Goal: Information Seeking & Learning: Learn about a topic

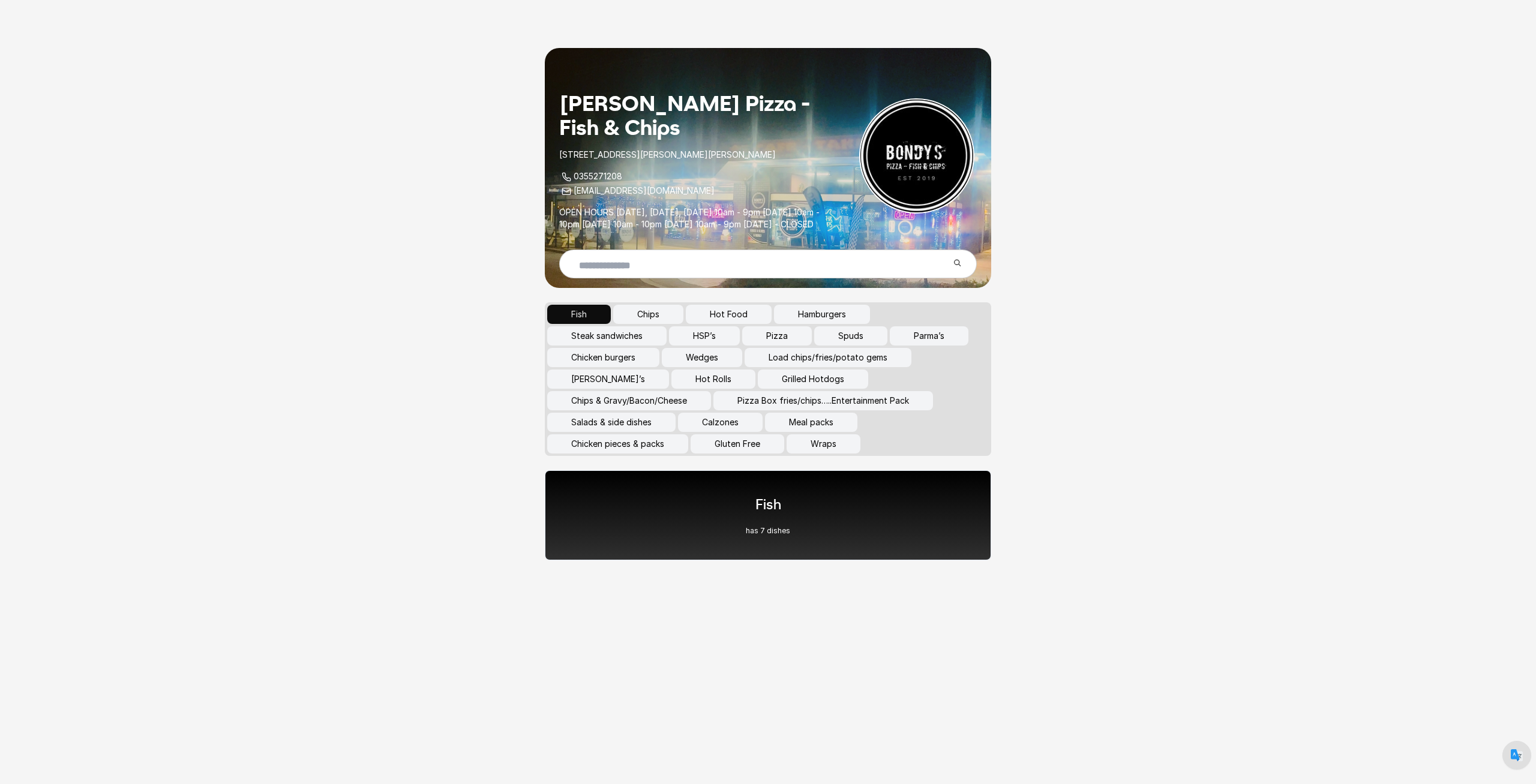
click at [642, 323] on button "Chips" at bounding box center [648, 314] width 70 height 20
click at [814, 453] on button "Wraps" at bounding box center [823, 444] width 74 height 20
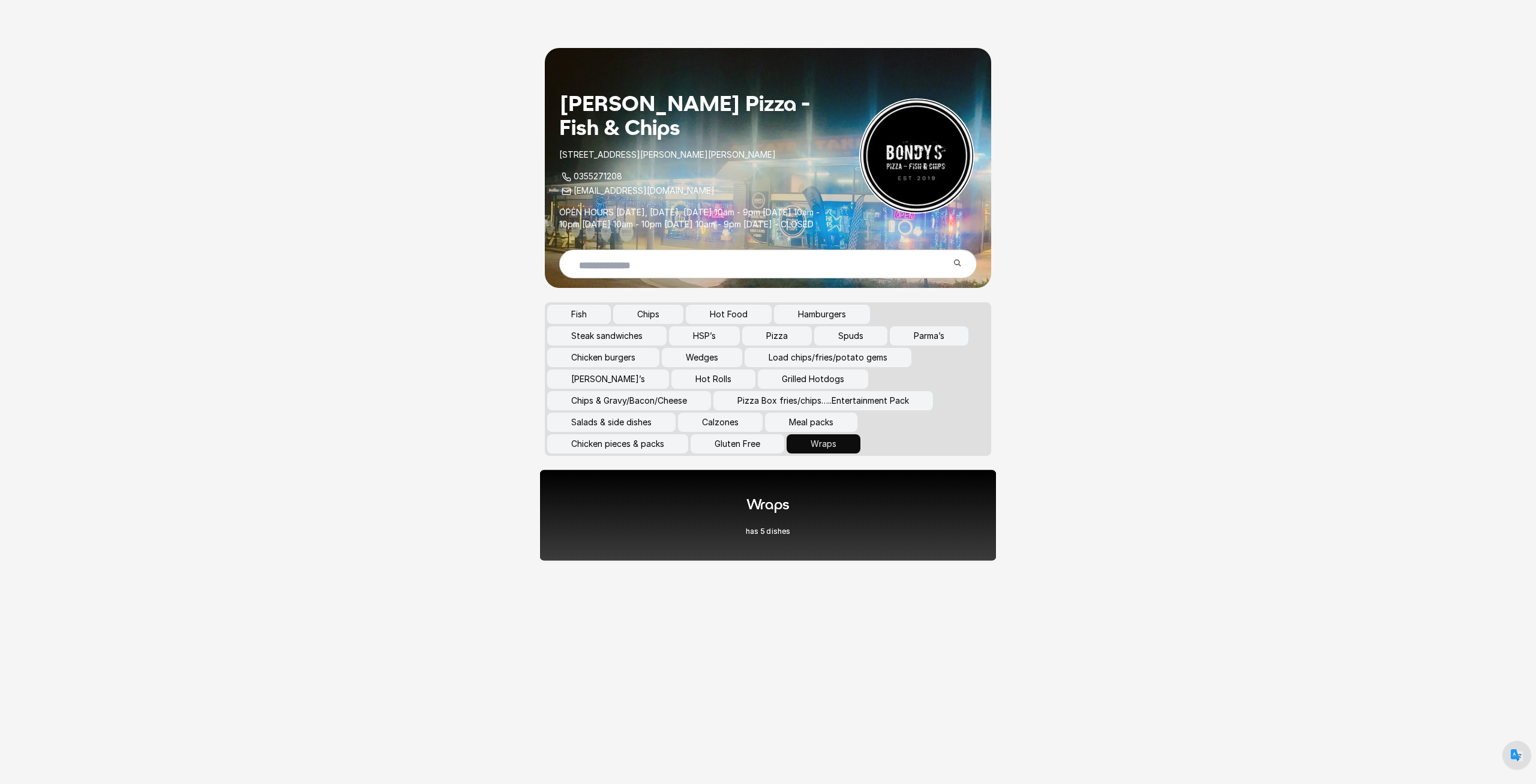
click at [788, 506] on div "Wraps has 5 dishes" at bounding box center [768, 515] width 458 height 92
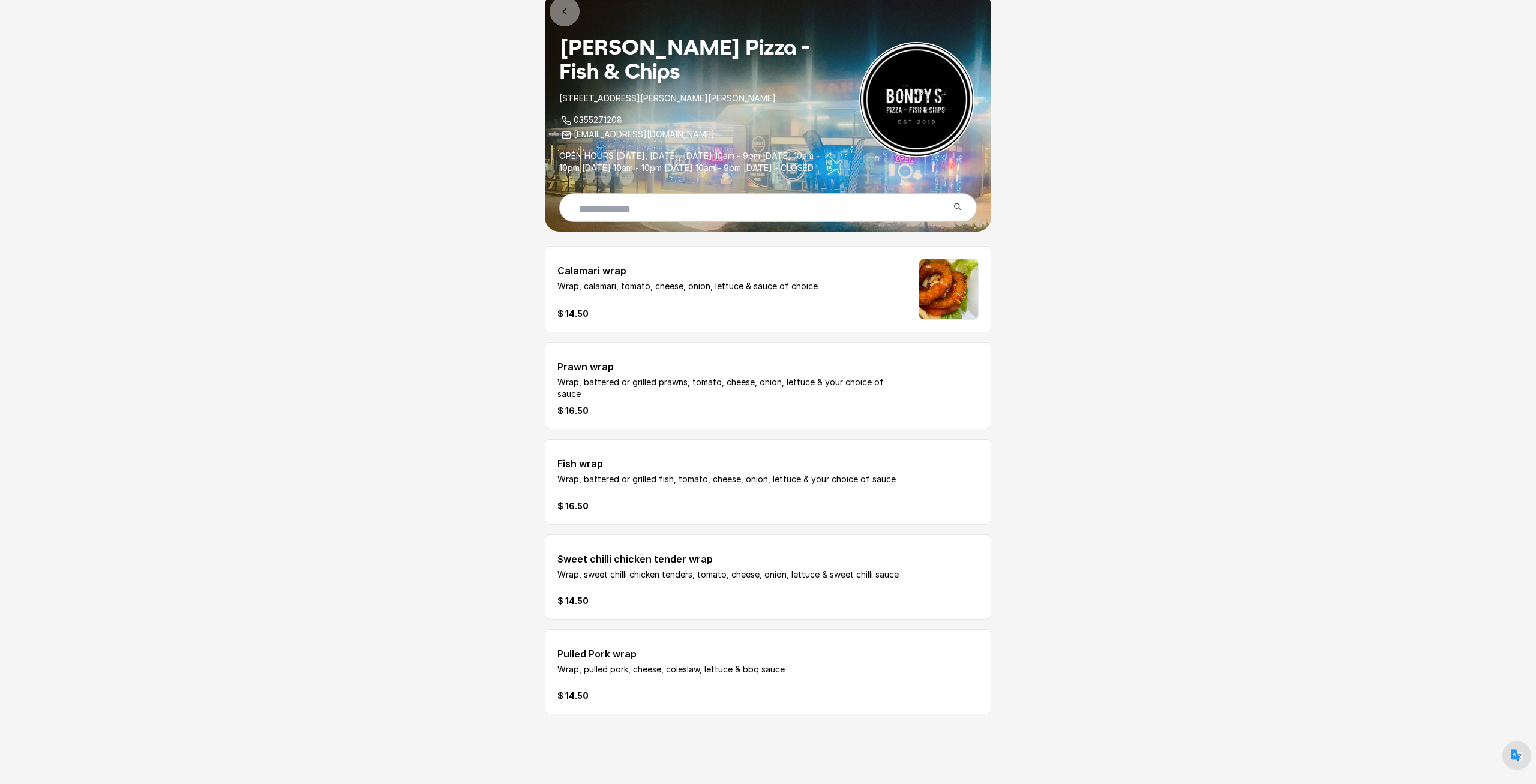
scroll to position [61, 0]
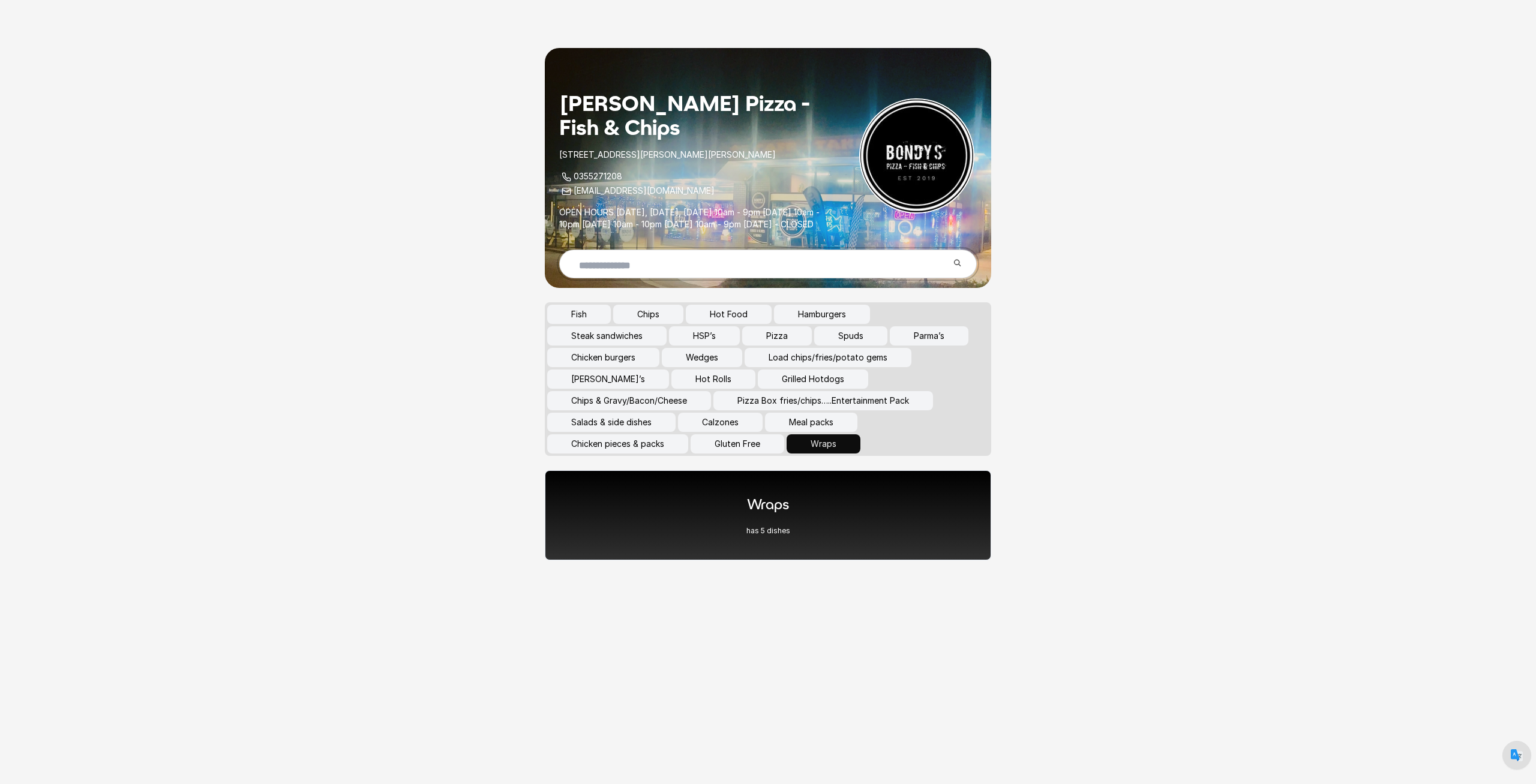
click at [765, 263] on input "text" at bounding box center [758, 264] width 378 height 29
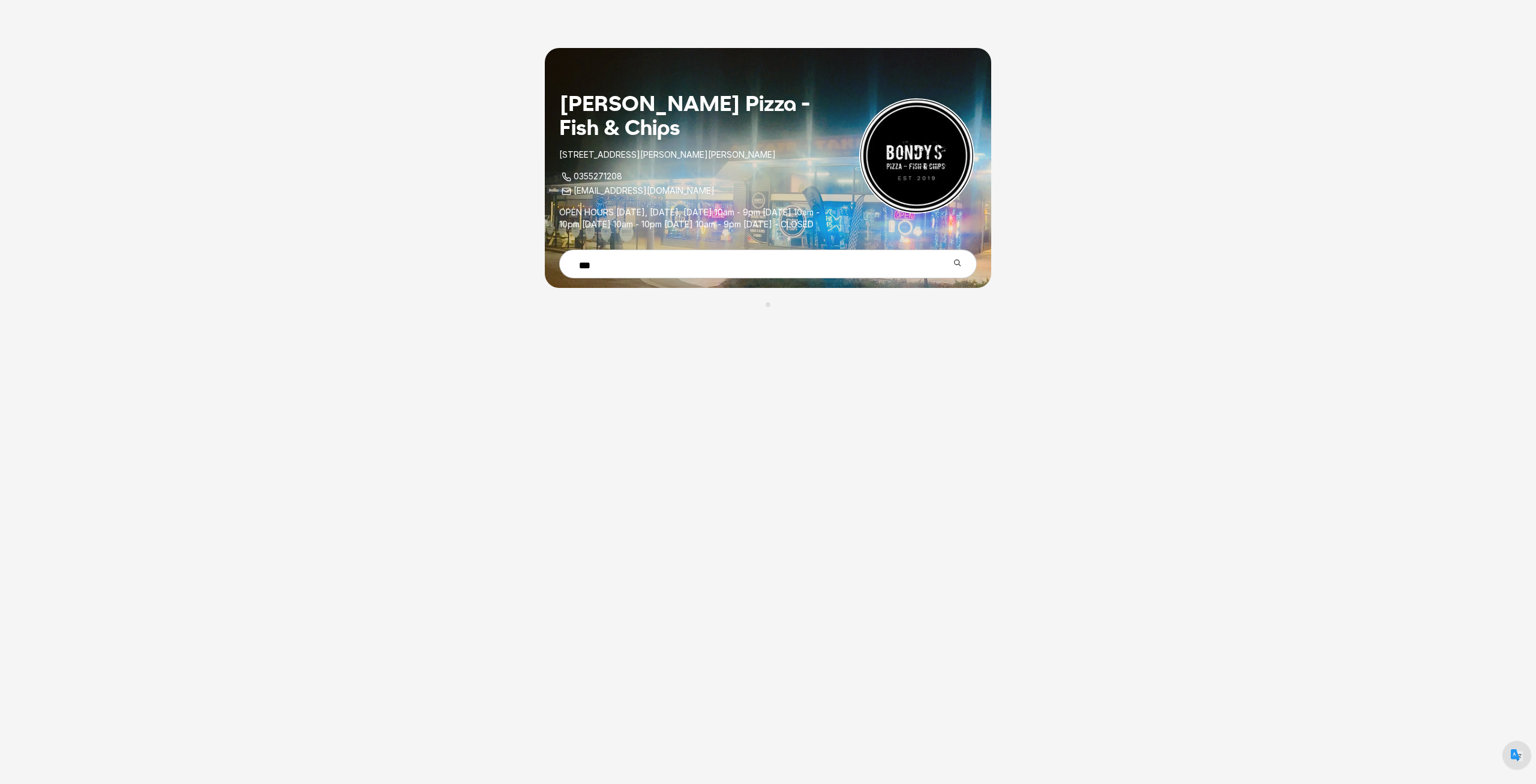
click at [958, 272] on icon at bounding box center [960, 265] width 14 height 14
click at [948, 274] on input "***" at bounding box center [758, 264] width 378 height 29
click at [831, 279] on input "***" at bounding box center [758, 264] width 378 height 29
drag, startPoint x: 828, startPoint y: 287, endPoint x: 547, endPoint y: 295, distance: 281.1
click at [597, 279] on input "***" at bounding box center [758, 264] width 378 height 29
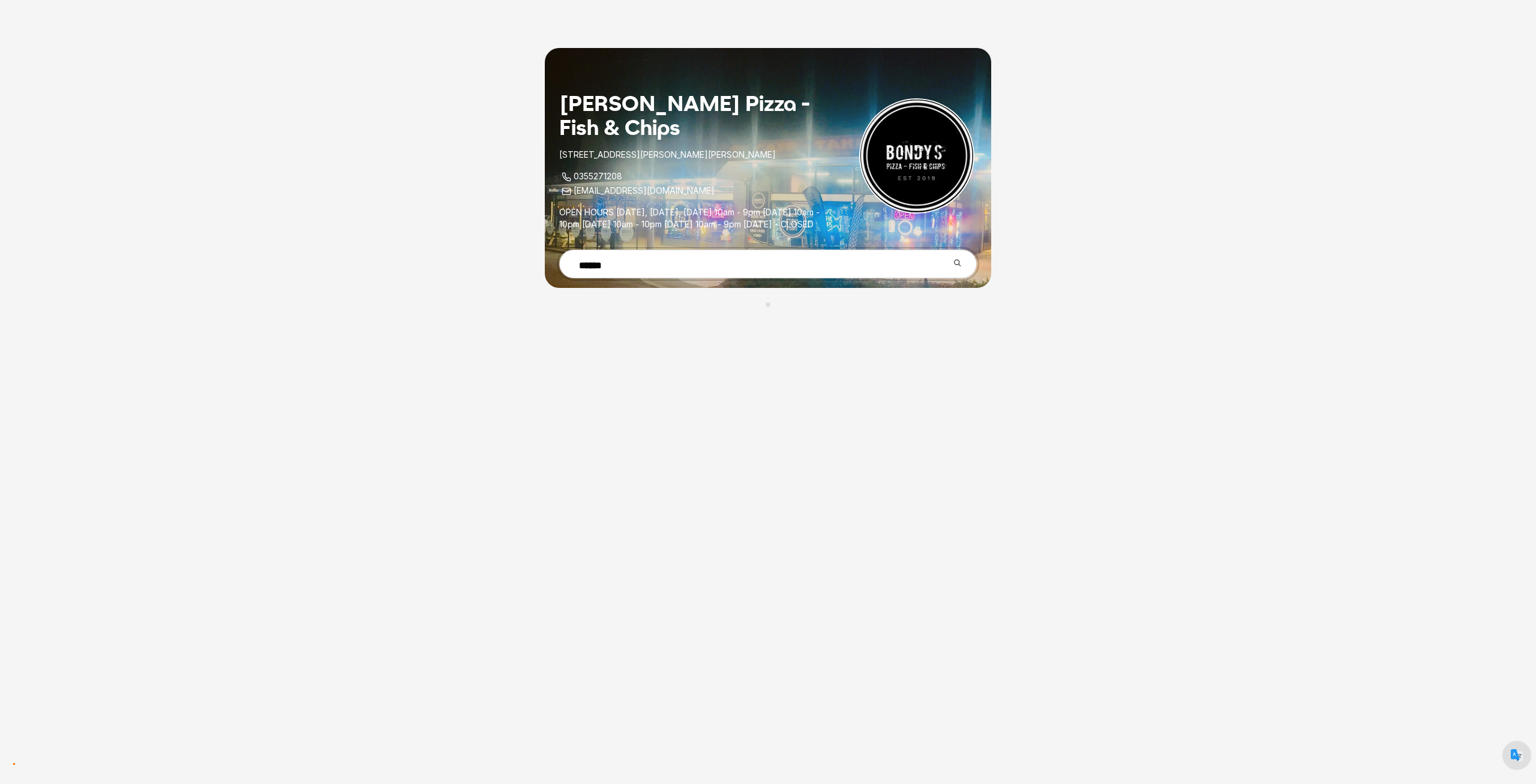
type input "******"
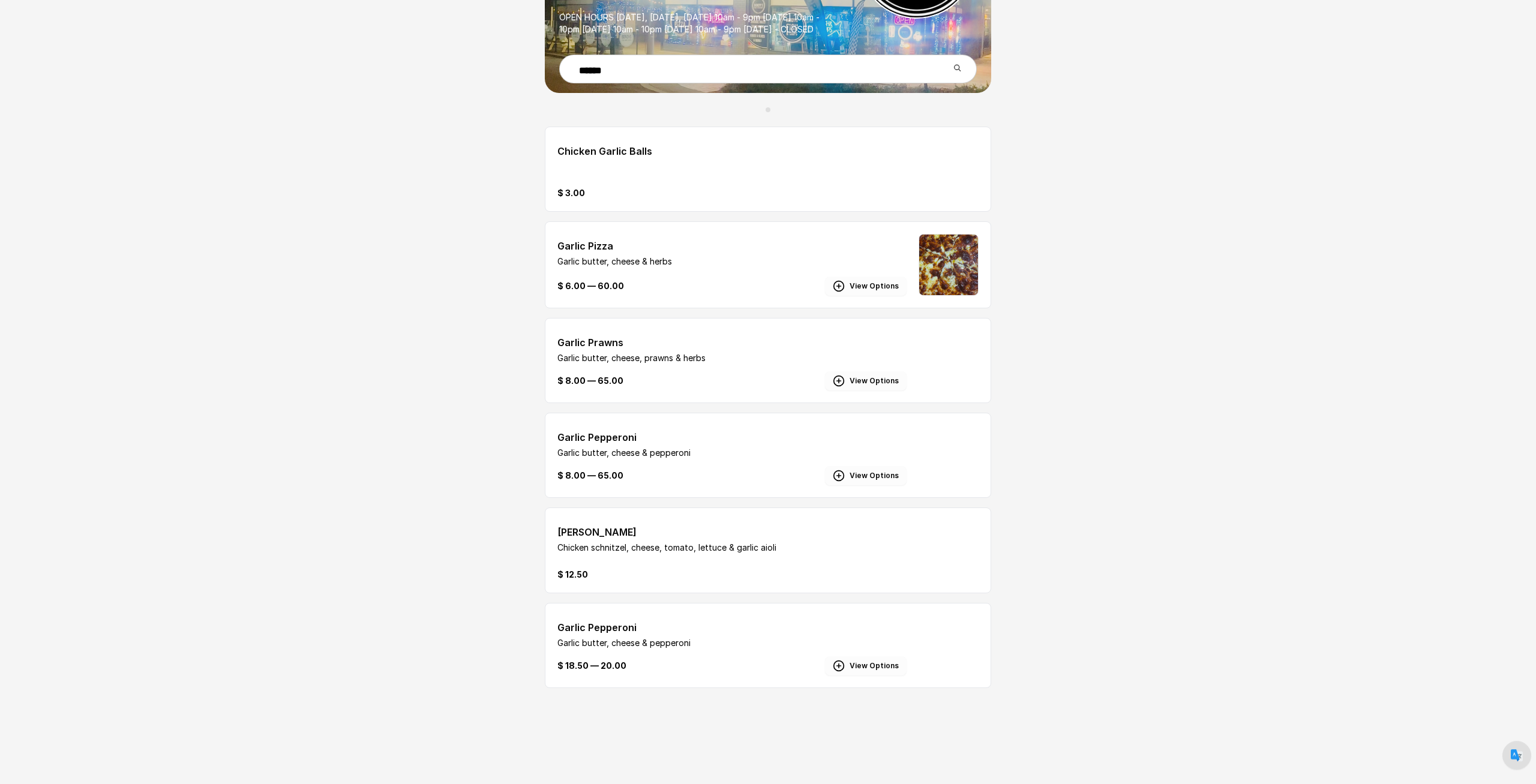
scroll to position [207, 0]
drag, startPoint x: 601, startPoint y: 546, endPoint x: 715, endPoint y: 548, distance: 114.0
click at [715, 548] on p "Chicken schnitzel, cheese, tomato, lettuce & garlic aioli" at bounding box center [732, 547] width 349 height 12
click at [293, 450] on div "Bondy’s Pizza - Fish & Chips 3/43 Edgar Street,, Heywood, VIC, 3304 0355271208 …" at bounding box center [768, 294] width 1536 height 979
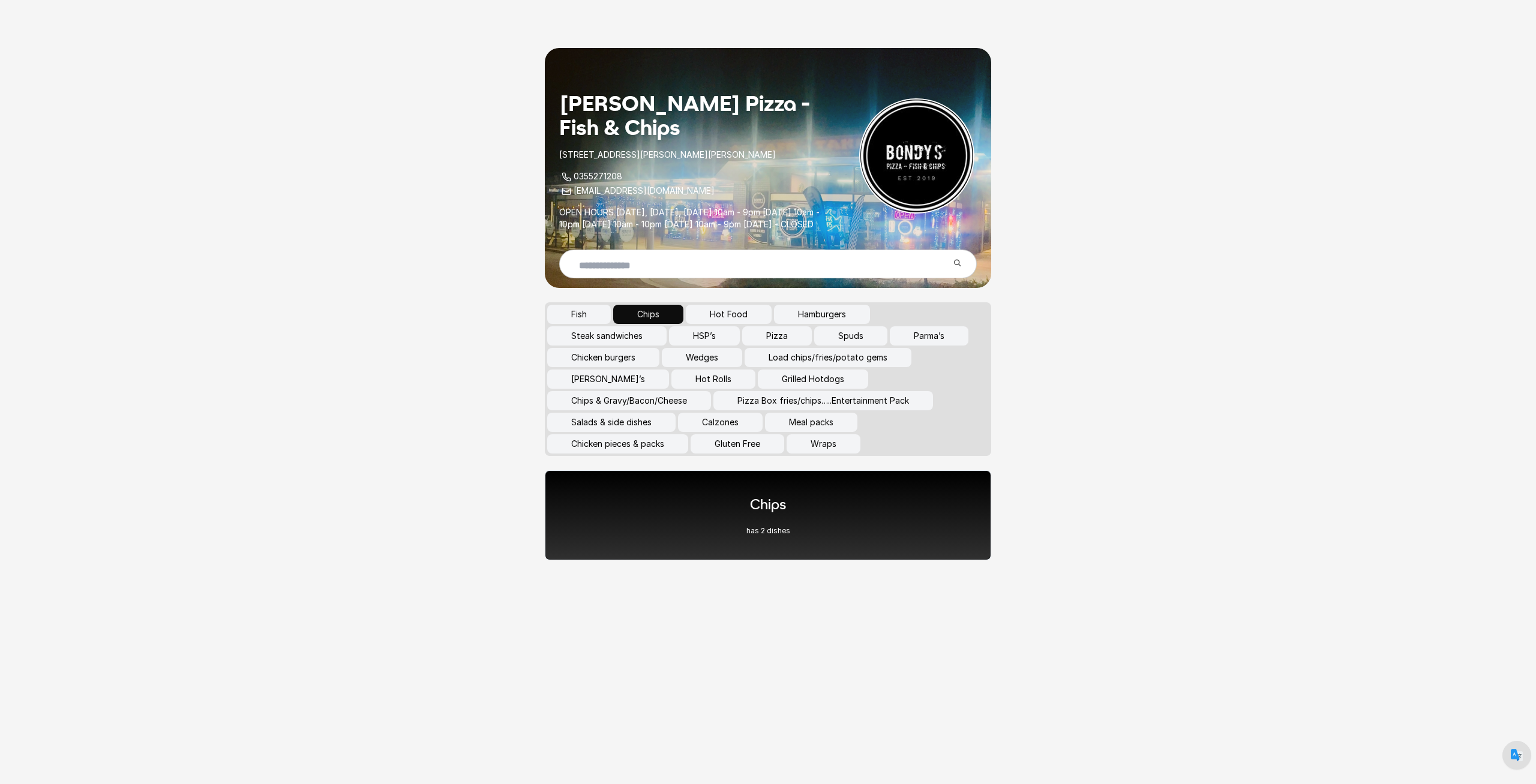
click at [780, 346] on button "Pizza" at bounding box center [776, 335] width 69 height 20
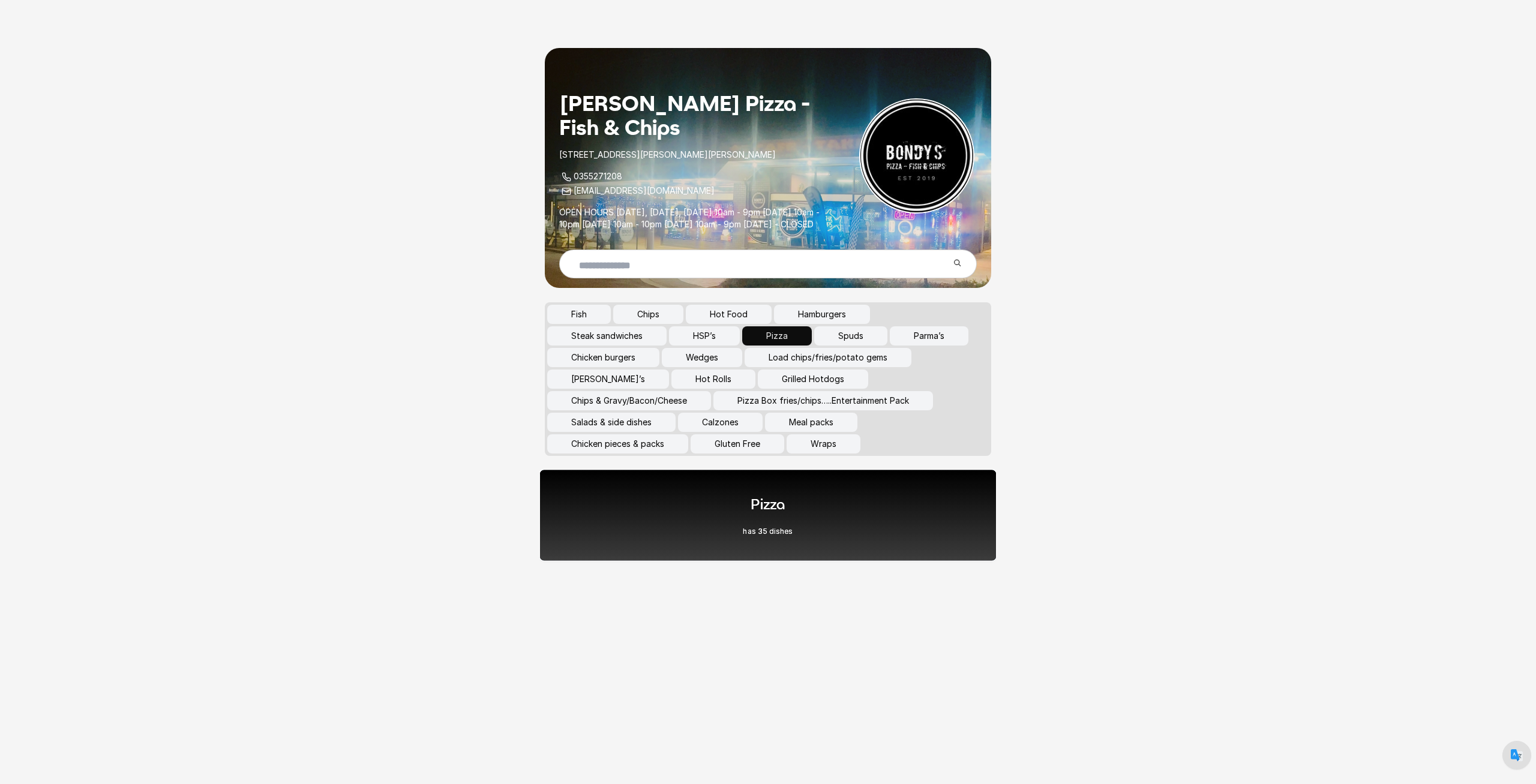
click at [750, 529] on div "Pizza has 35 dishes" at bounding box center [768, 516] width 50 height 42
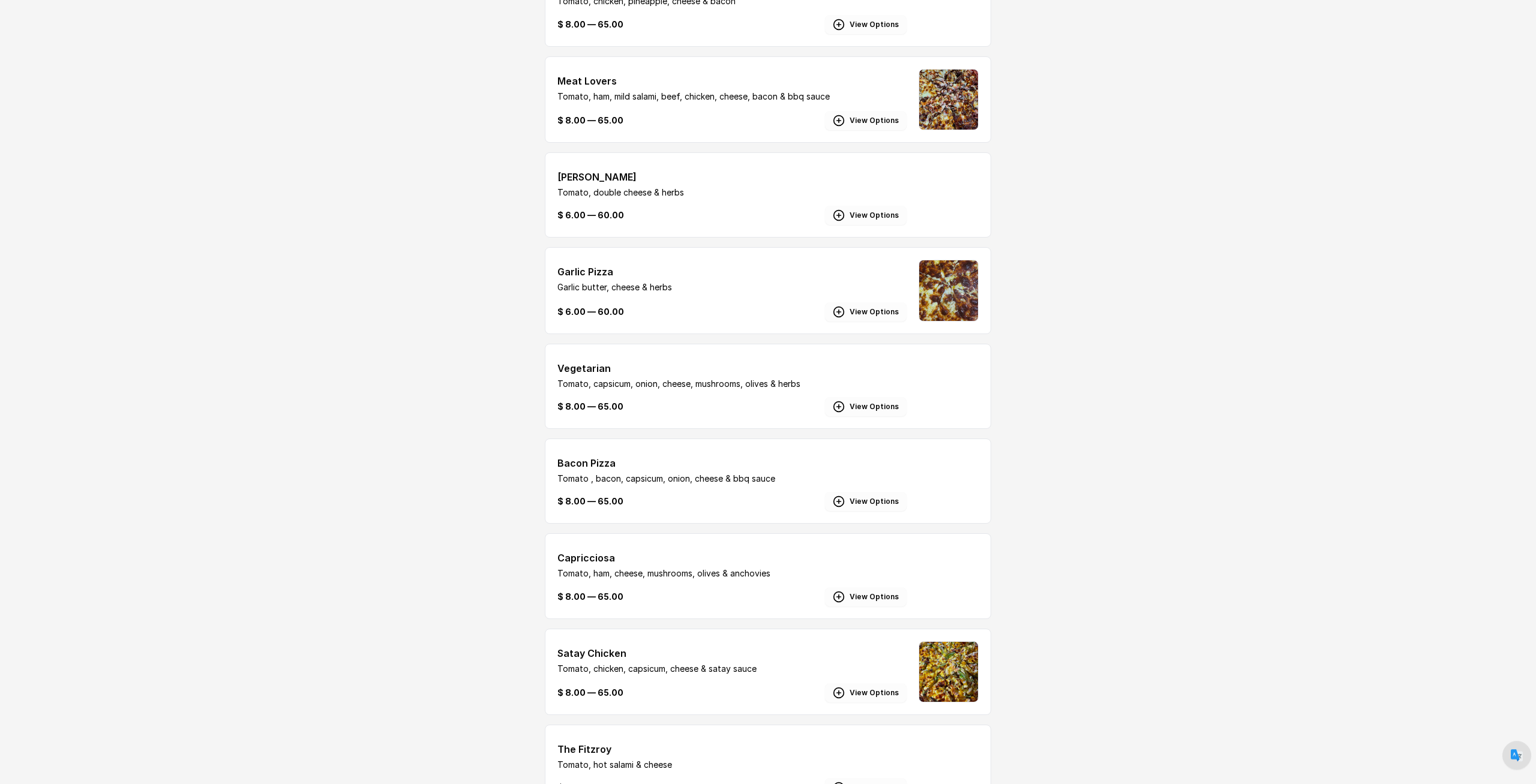
scroll to position [575, 0]
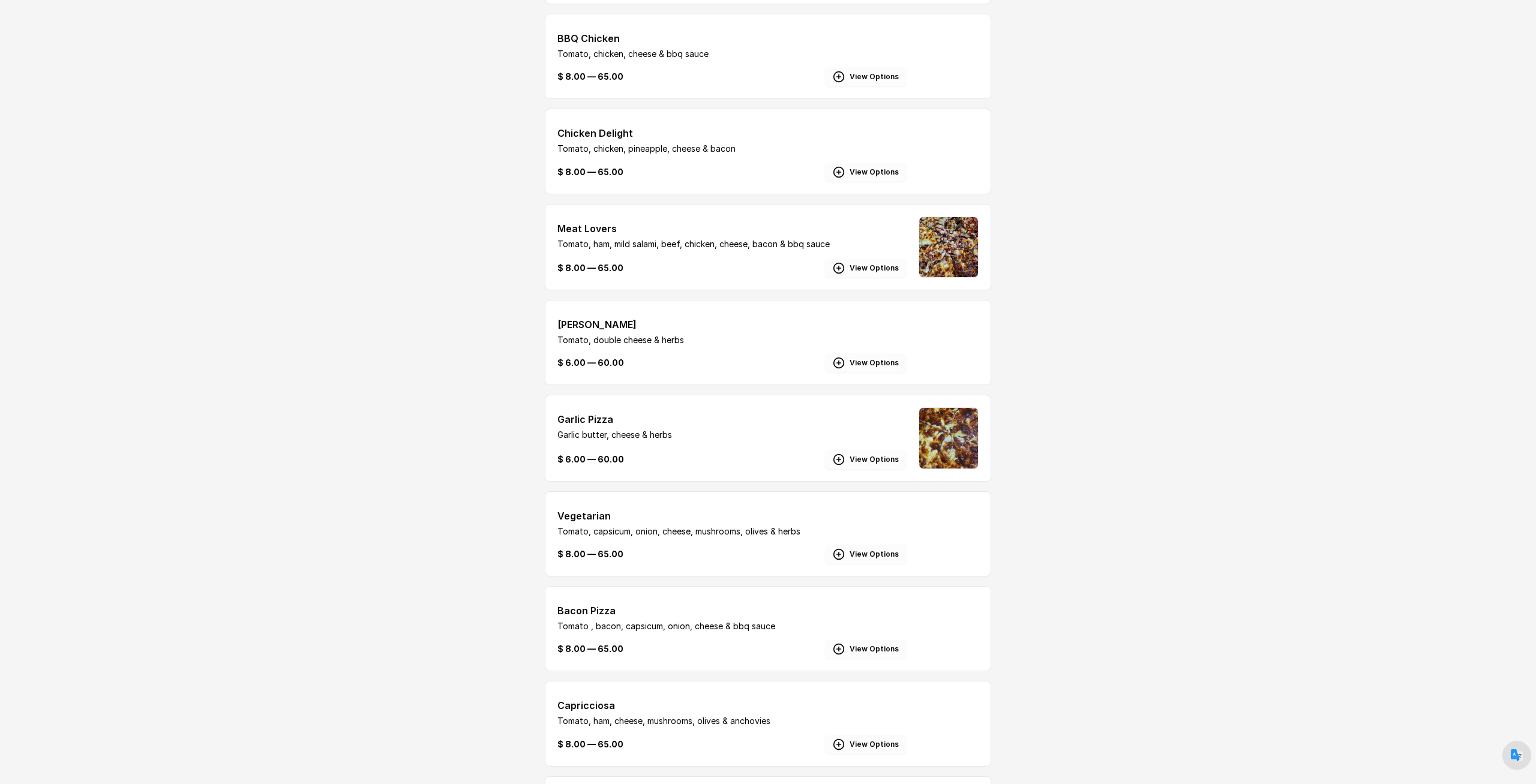
click at [858, 373] on button "View Options" at bounding box center [865, 363] width 82 height 20
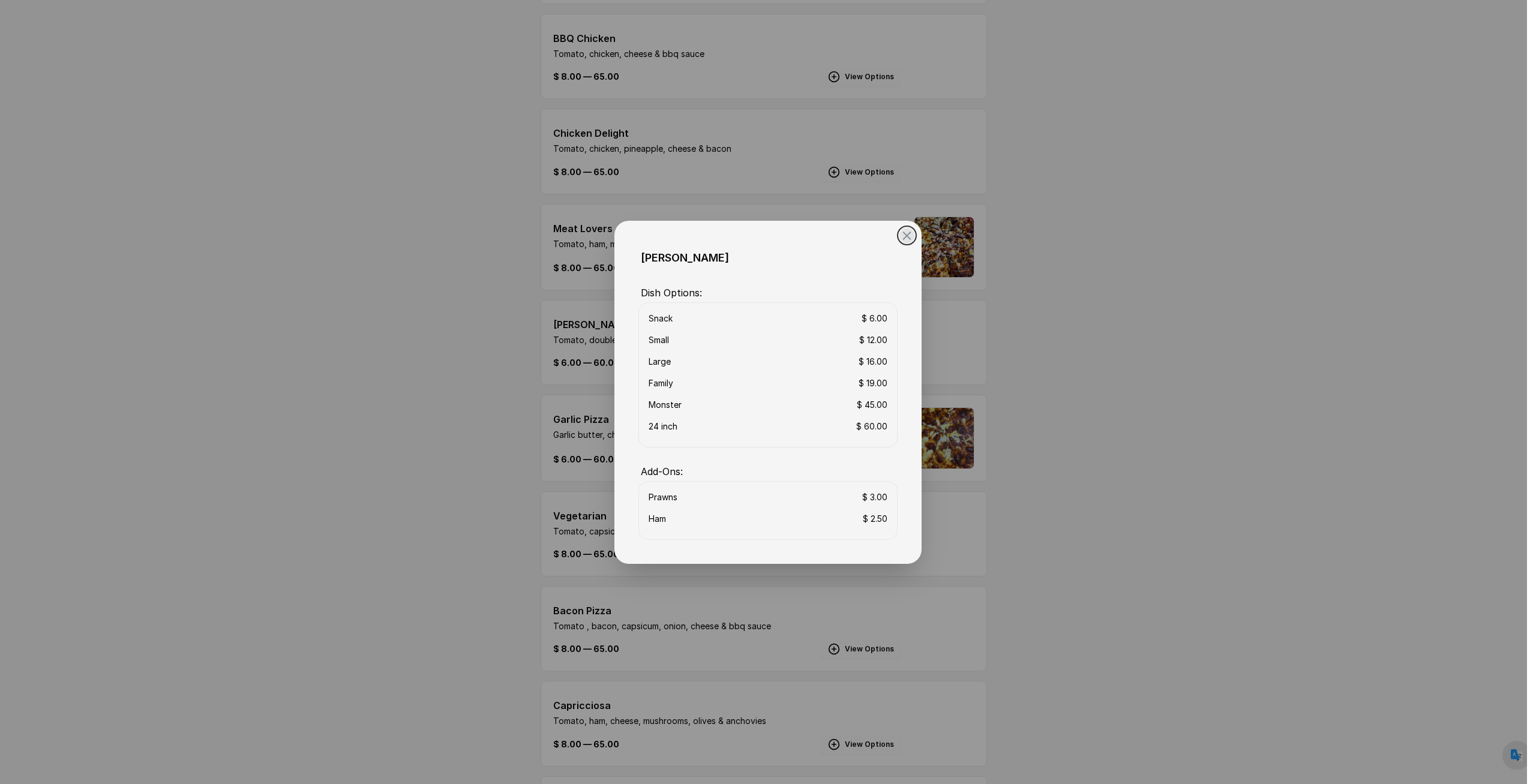
click at [382, 335] on button "close" at bounding box center [768, 392] width 1536 height 784
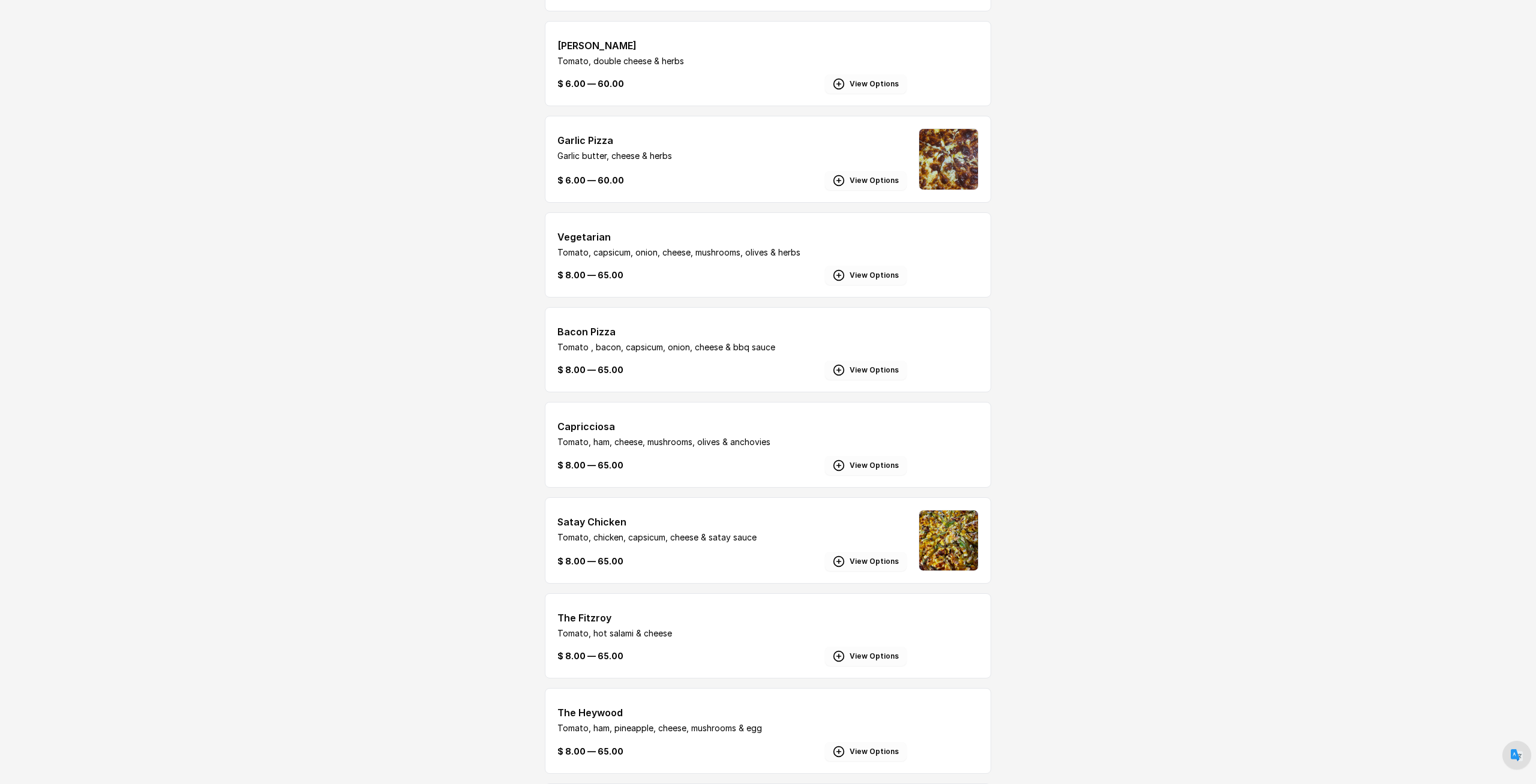
scroll to position [1003, 0]
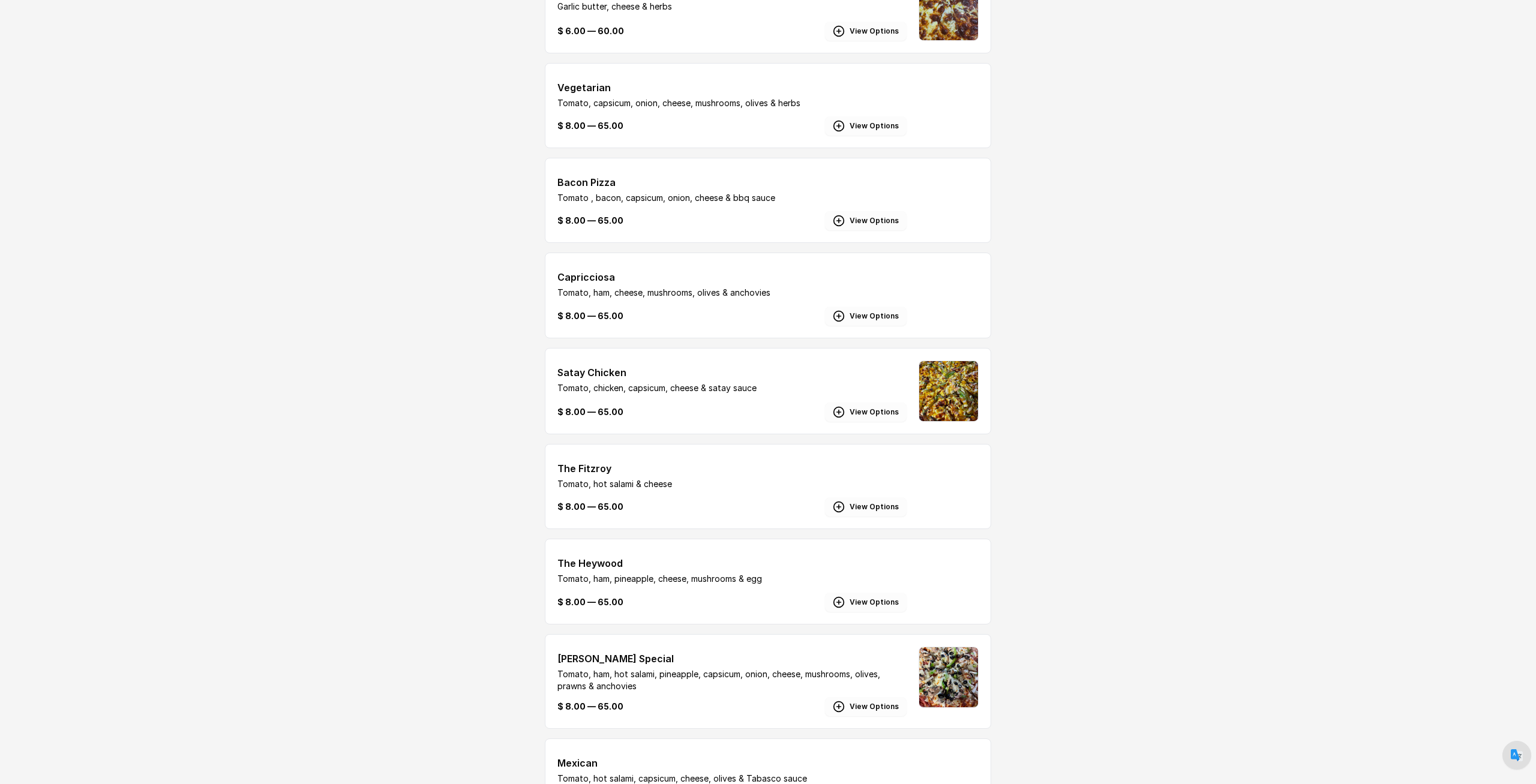
click at [864, 422] on button "View Options" at bounding box center [865, 412] width 82 height 20
click at [837, 418] on icon "button" at bounding box center [838, 412] width 12 height 12
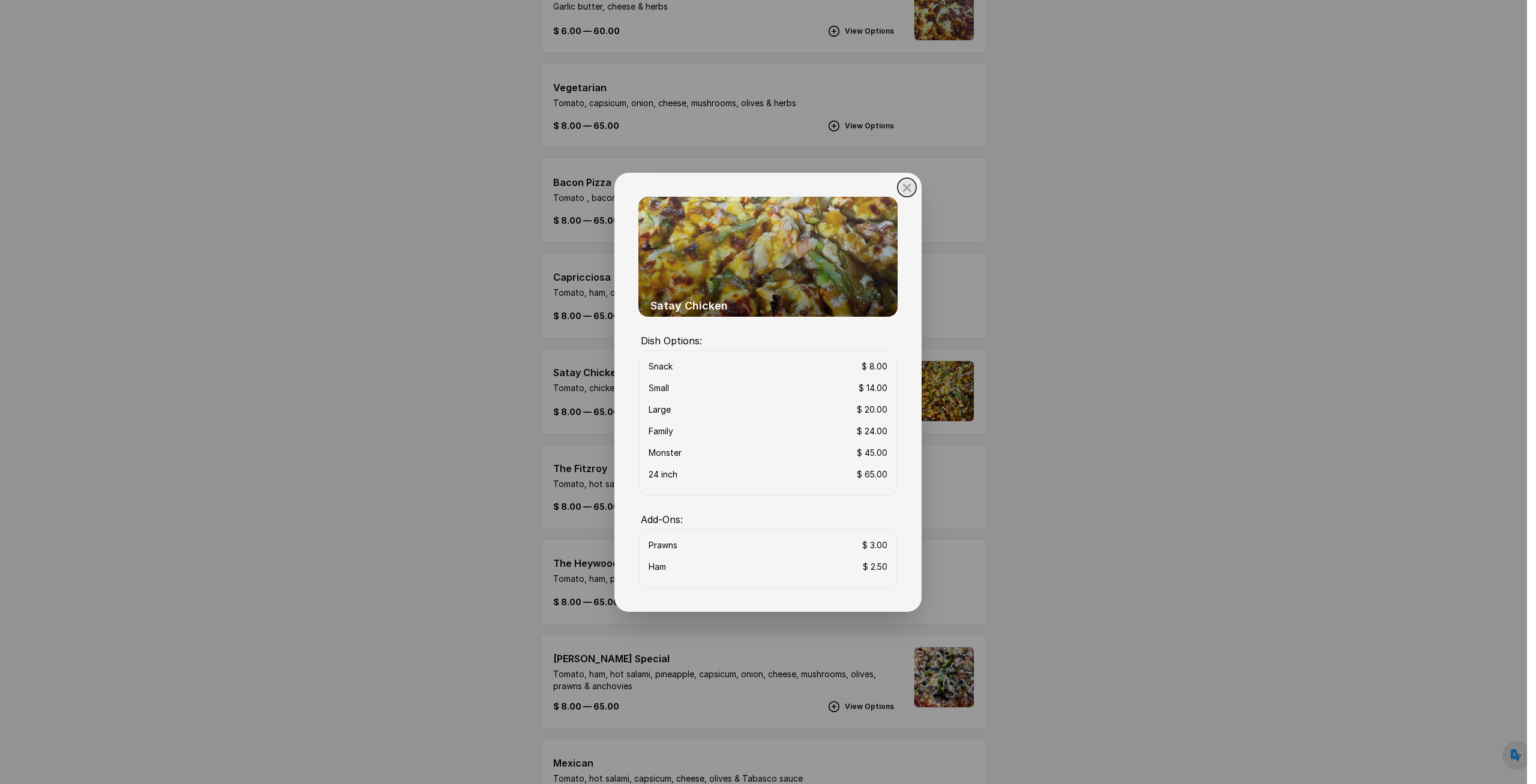
click at [1149, 432] on button "close" at bounding box center [768, 392] width 1536 height 784
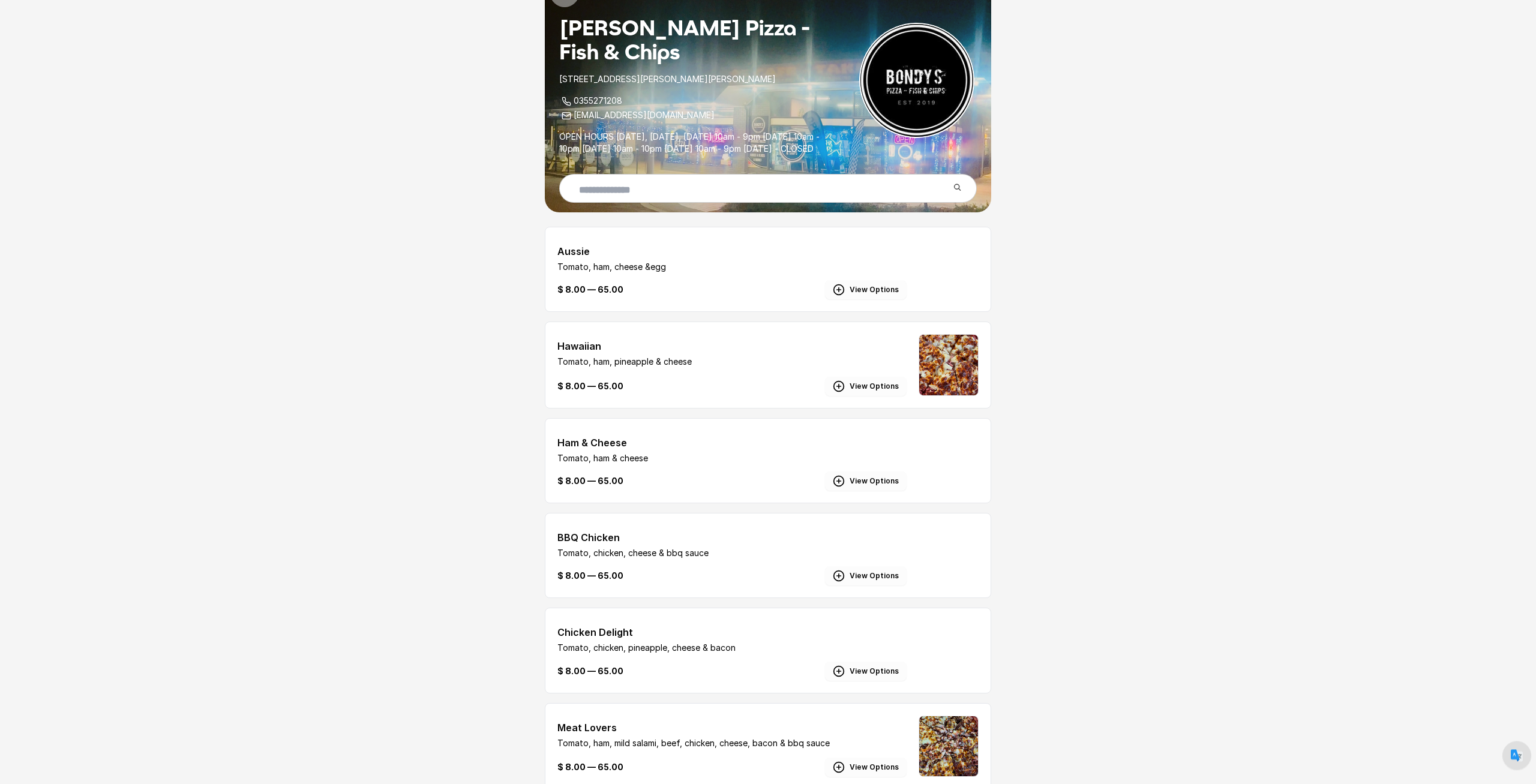
scroll to position [0, 0]
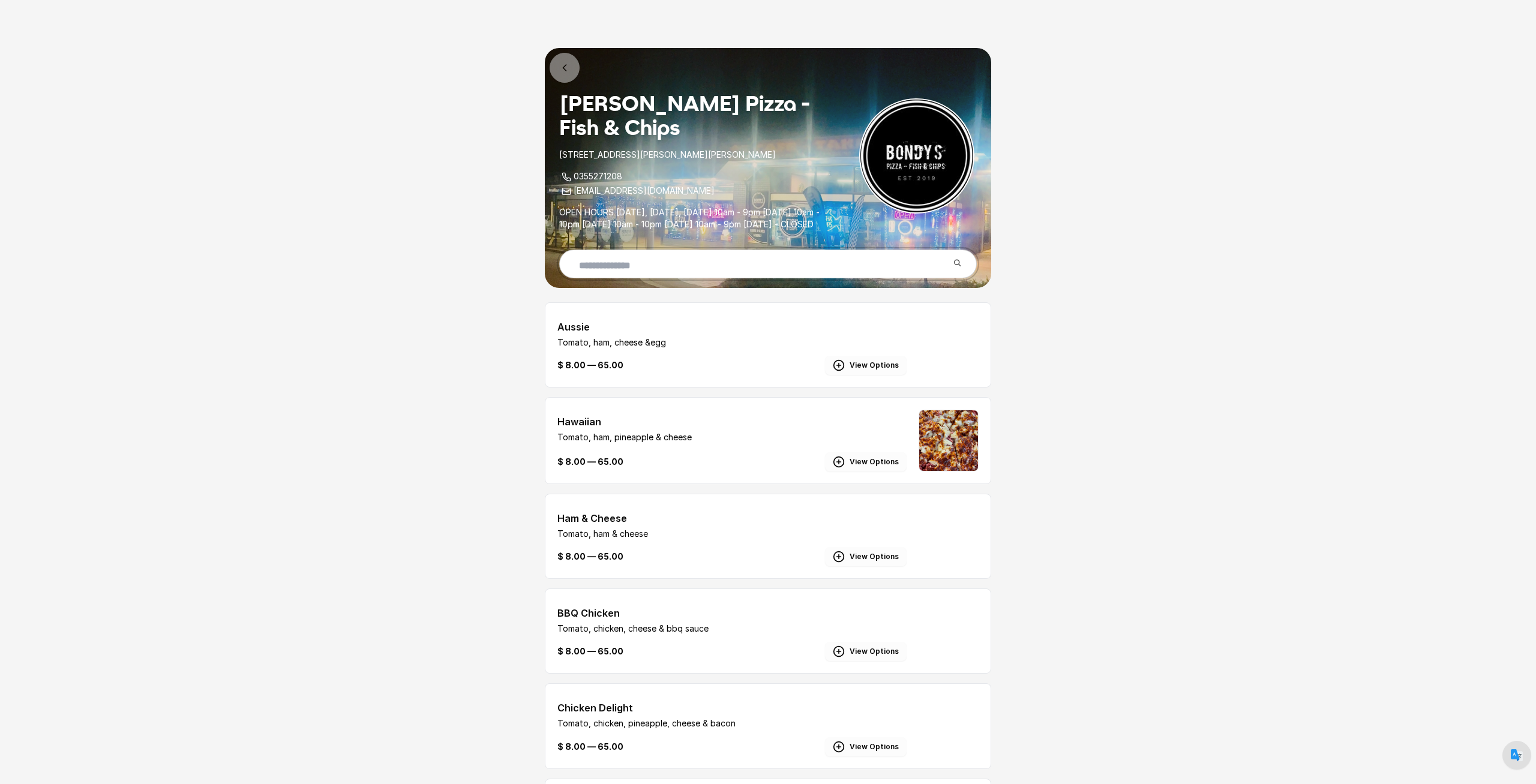
click at [788, 266] on input "text" at bounding box center [758, 264] width 378 height 29
type input "*****"
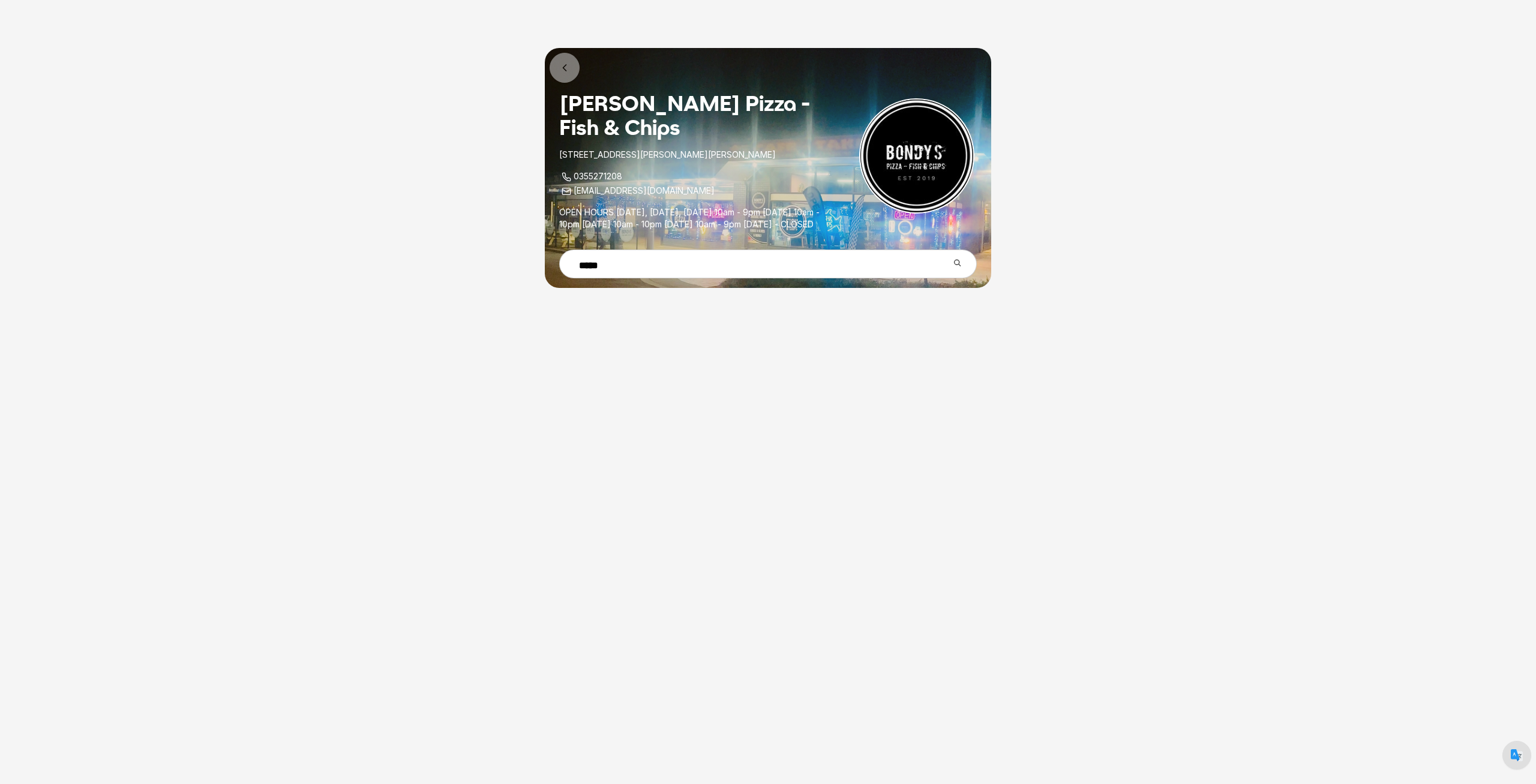
click at [559, 69] on icon at bounding box center [564, 67] width 12 height 12
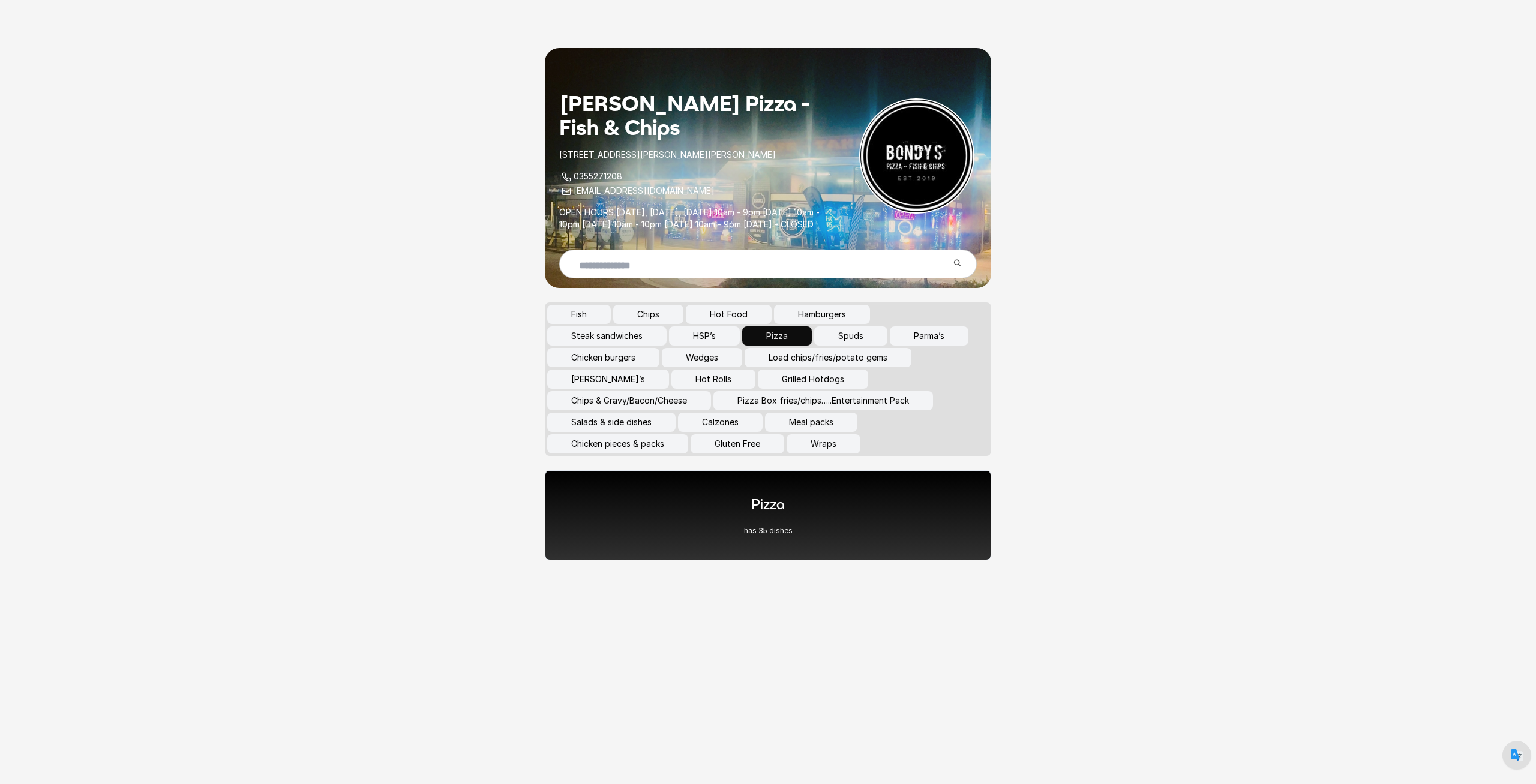
click at [676, 387] on button "Hot Rolls" at bounding box center [714, 379] width 84 height 20
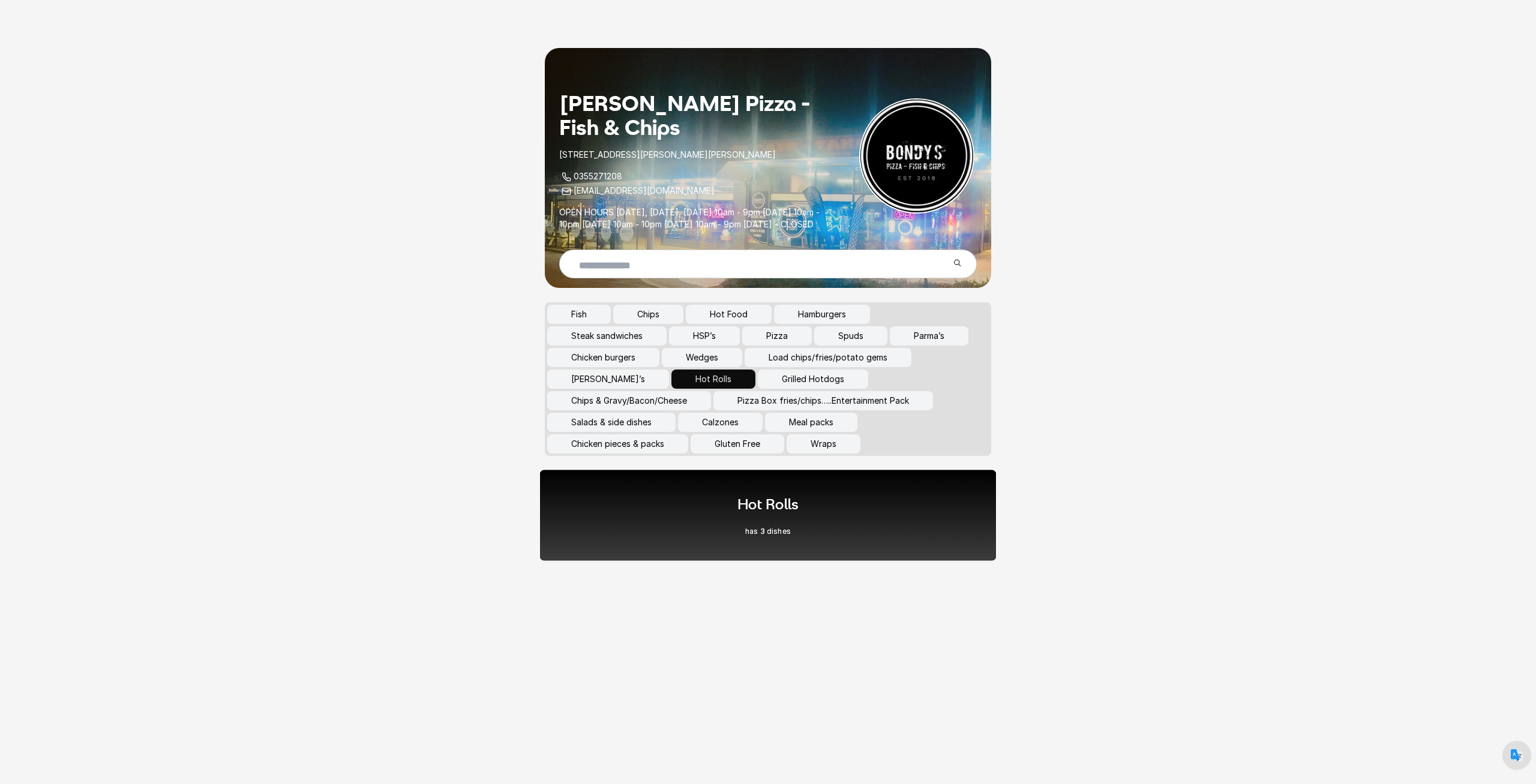
click at [698, 522] on div "Hot Rolls has 3 dishes" at bounding box center [768, 515] width 458 height 92
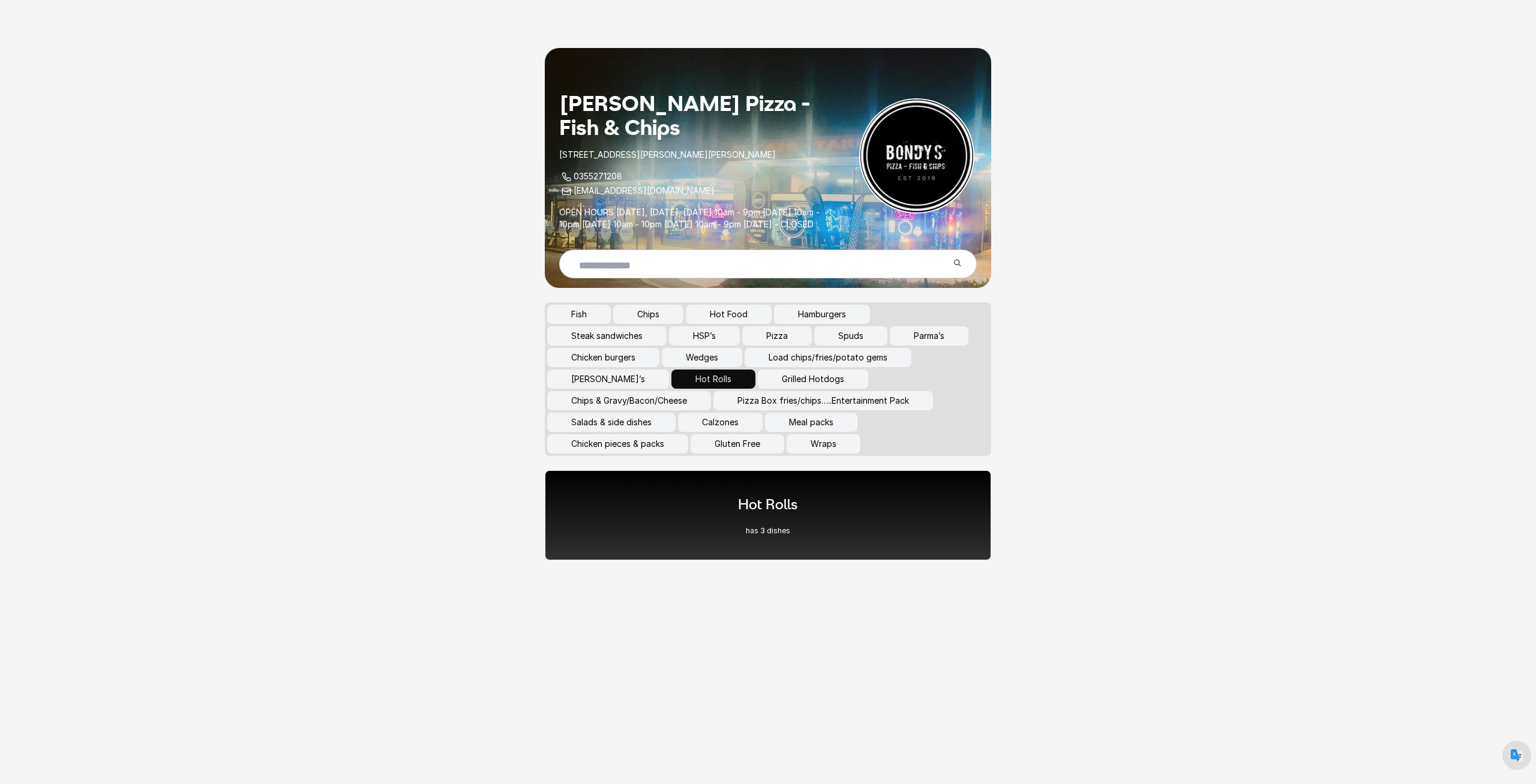
click at [598, 388] on button "[PERSON_NAME]’s" at bounding box center [608, 379] width 122 height 20
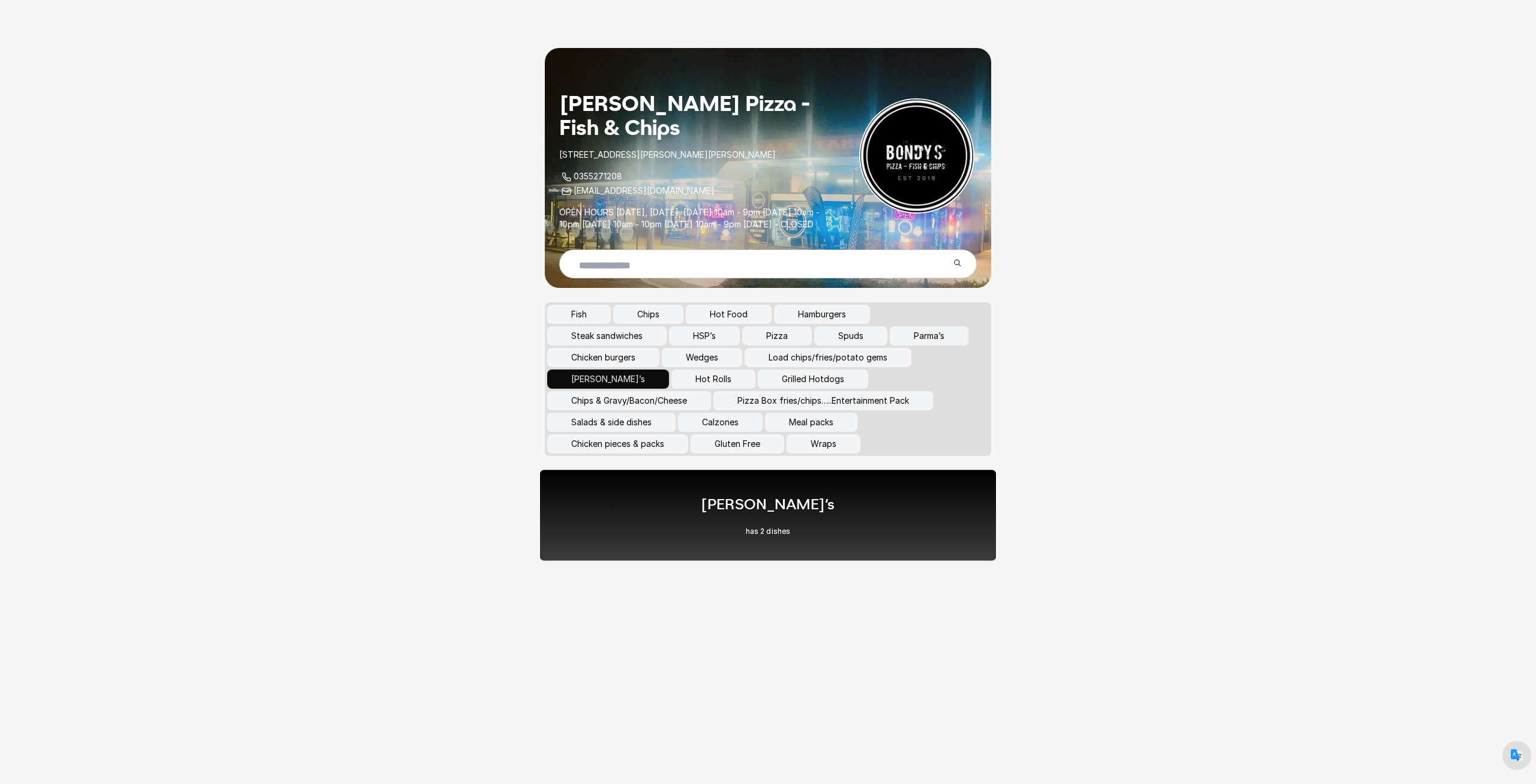
click at [679, 523] on div "[PERSON_NAME]’s has 2 dishes" at bounding box center [768, 515] width 458 height 92
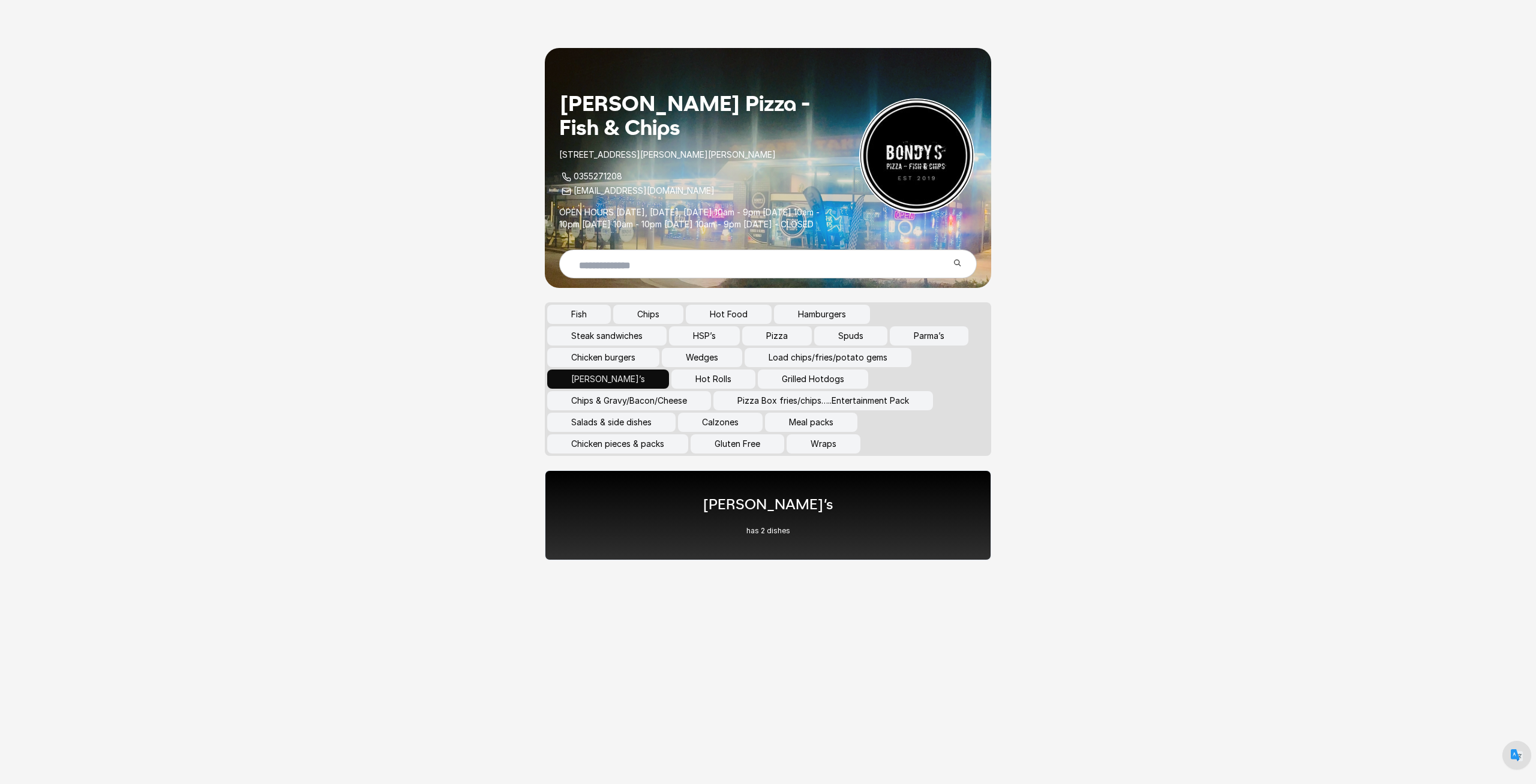
click at [949, 346] on button "Parma’s" at bounding box center [928, 335] width 79 height 20
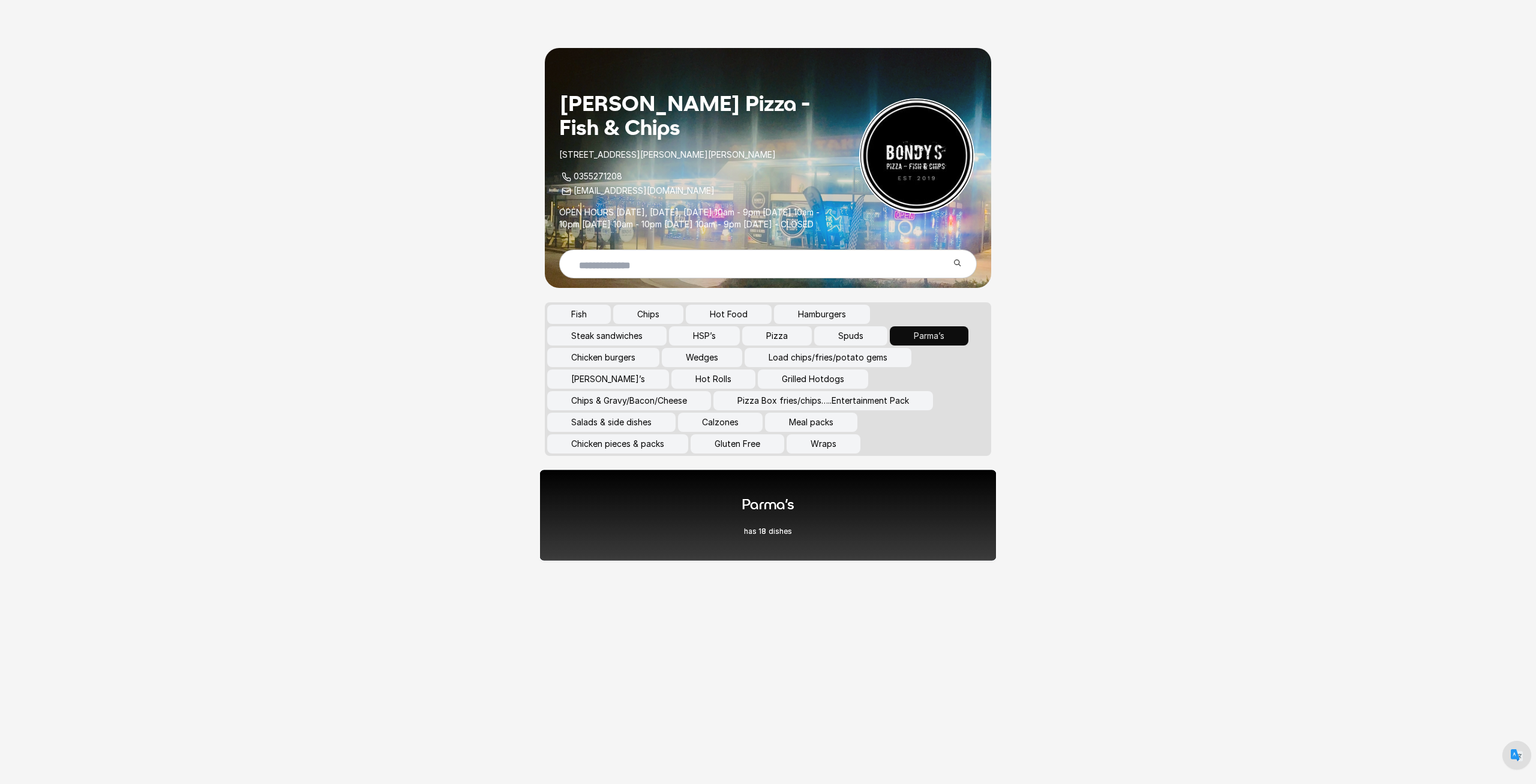
click at [781, 533] on div "Parma’s has 18 dishes" at bounding box center [768, 516] width 53 height 42
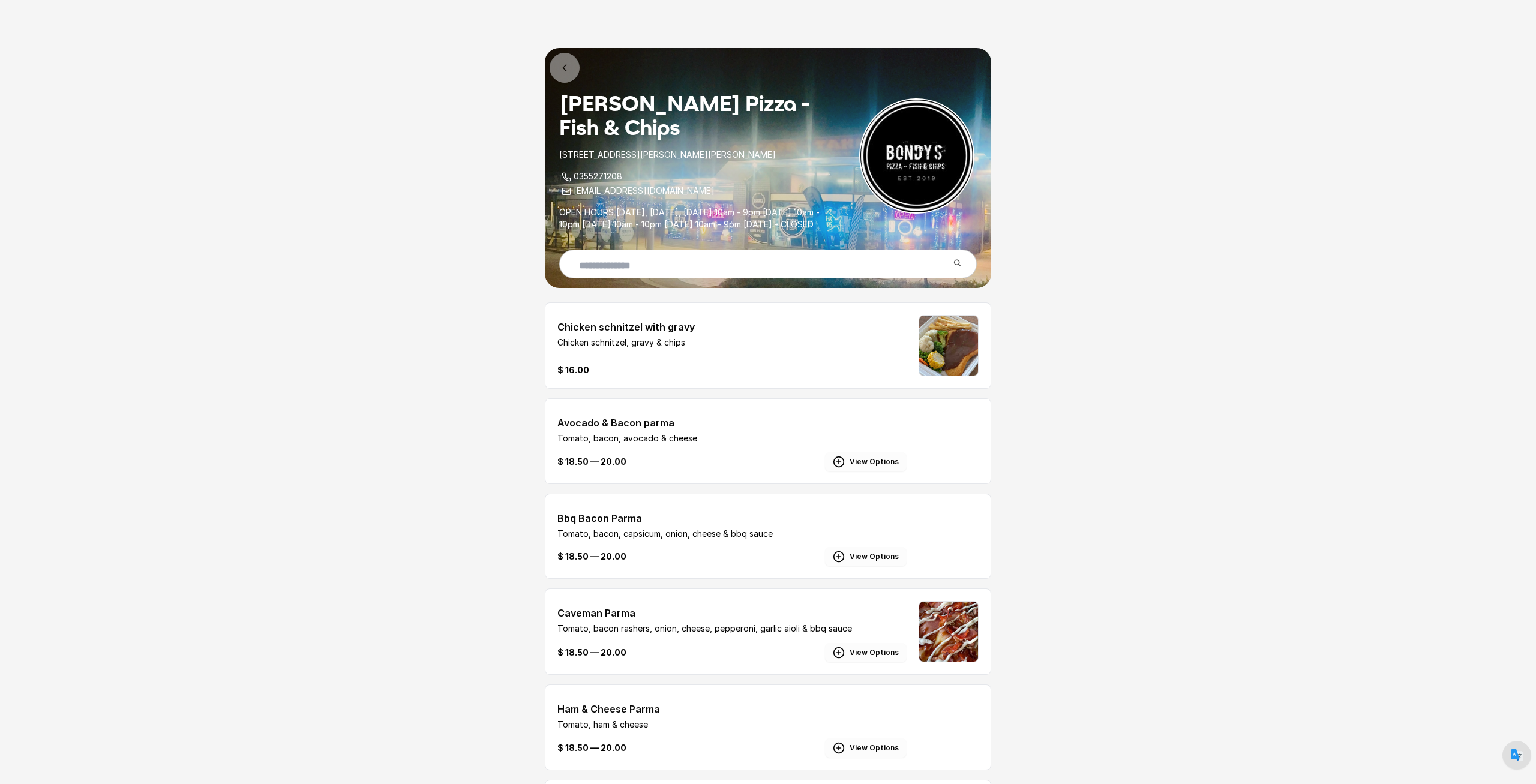
click at [942, 354] on img at bounding box center [948, 346] width 59 height 60
click at [564, 66] on icon at bounding box center [565, 68] width 3 height 6
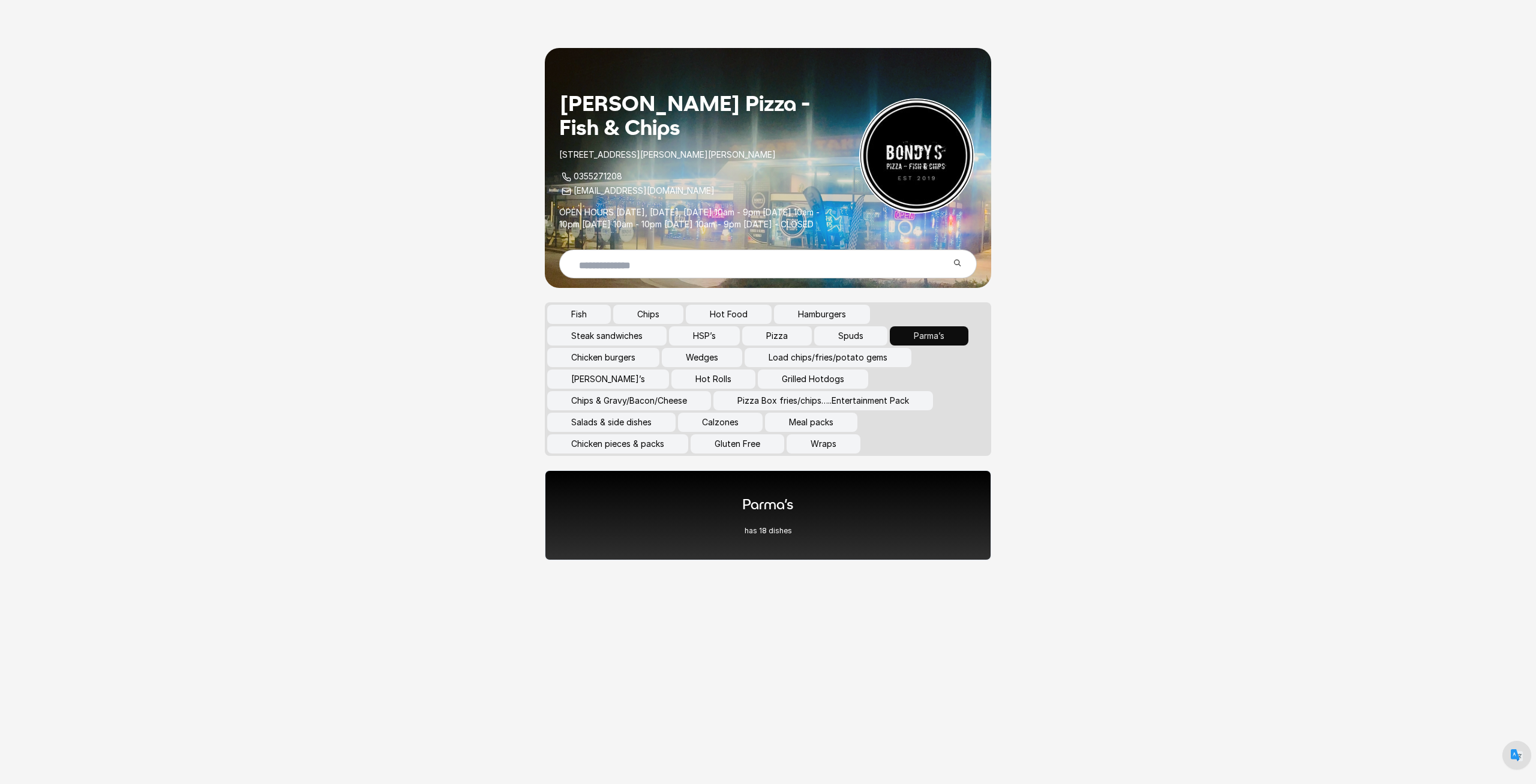
click at [787, 367] on button "Load chips/fries/potato gems" at bounding box center [828, 357] width 167 height 20
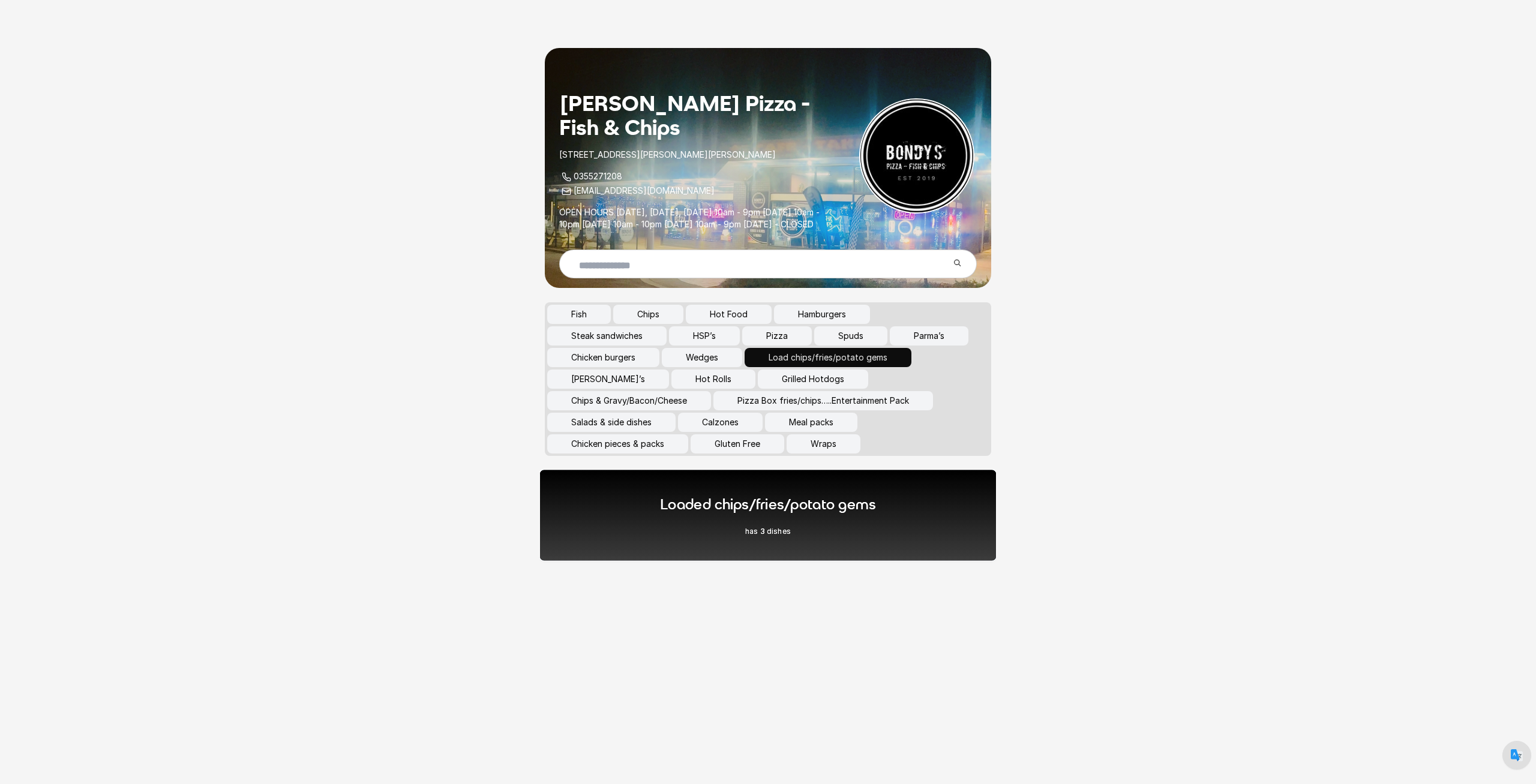
click at [814, 549] on div "Loaded chips/fries/potato gems has 3 dishes" at bounding box center [768, 515] width 458 height 92
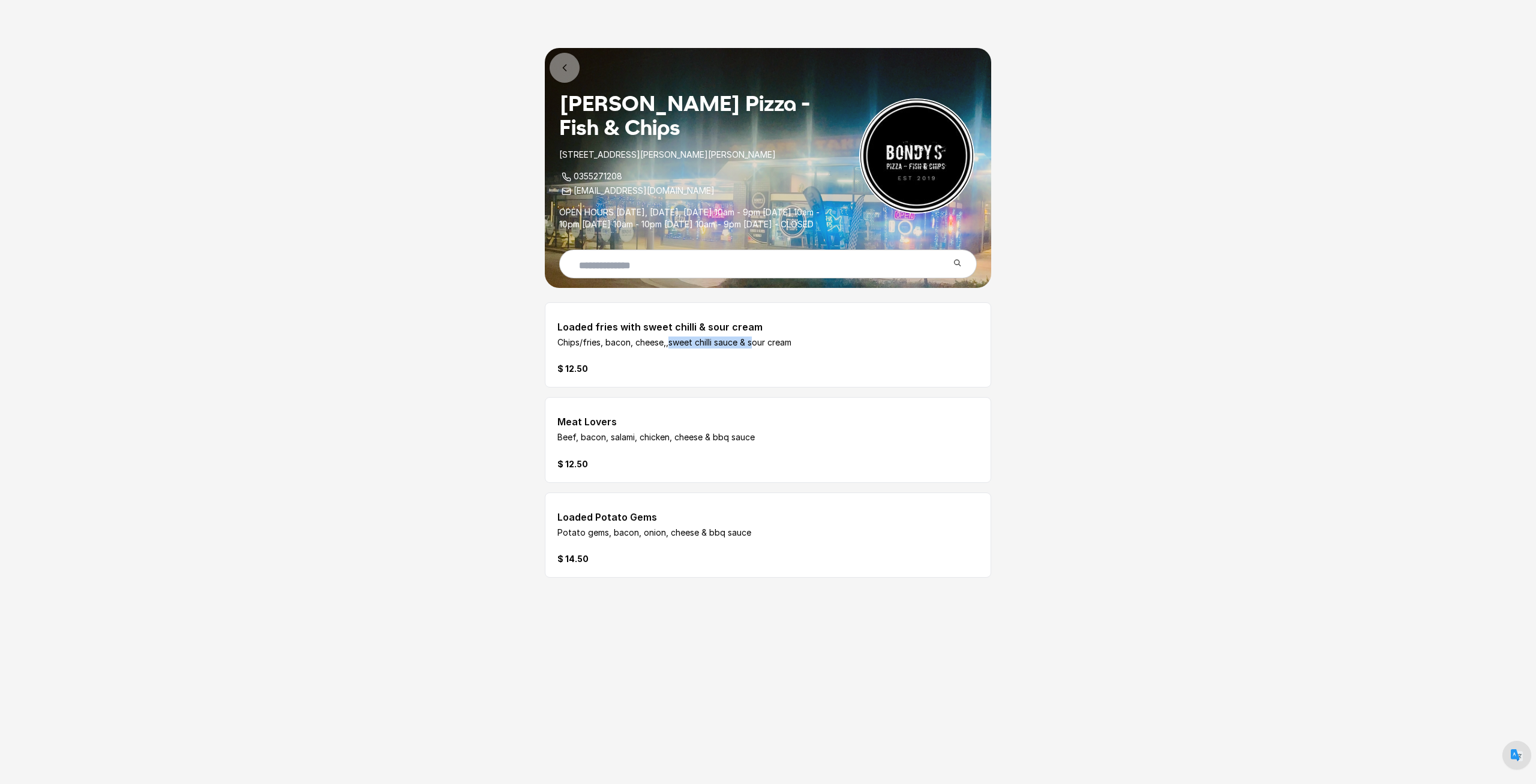
drag, startPoint x: 612, startPoint y: 353, endPoint x: 700, endPoint y: 354, distance: 88.0
click at [700, 349] on p "Chips/fries, bacon, cheese,,sweet chilli sauce & sour cream" at bounding box center [732, 342] width 349 height 12
click at [697, 375] on div "$ 12.50" at bounding box center [732, 368] width 349 height 12
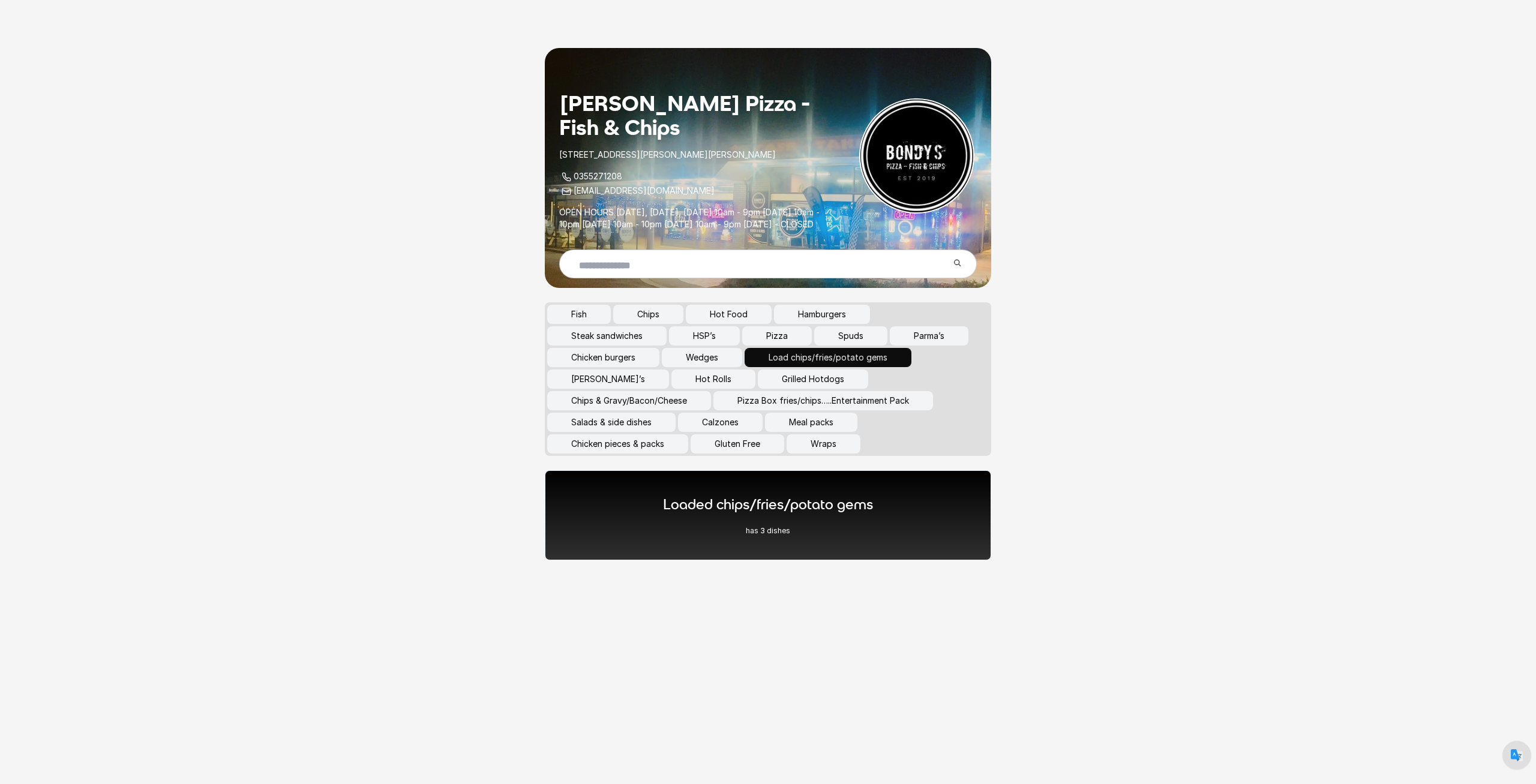
click at [921, 346] on button "Parma’s" at bounding box center [928, 335] width 79 height 20
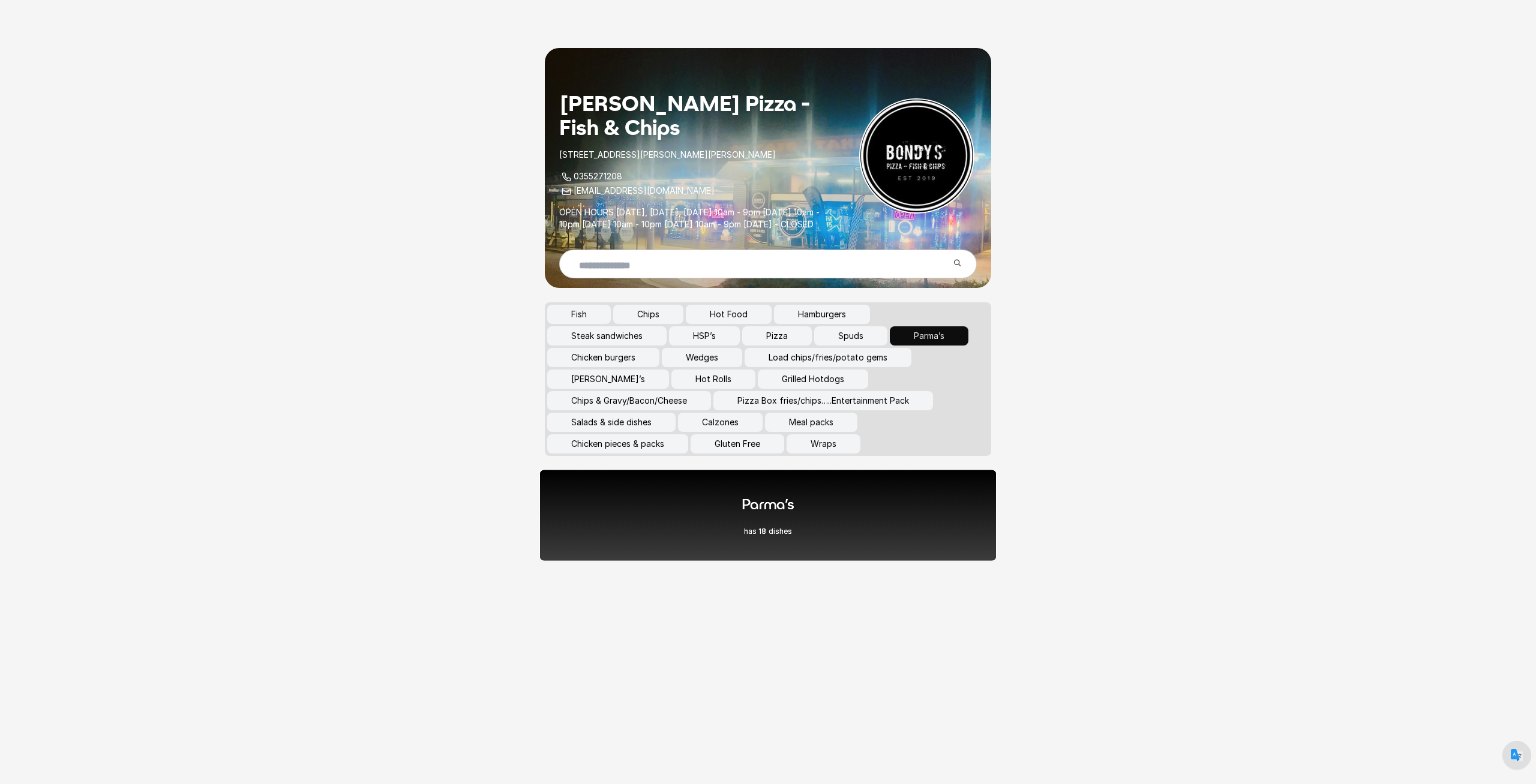
click at [879, 542] on div "Parma’s has 18 dishes" at bounding box center [768, 515] width 458 height 92
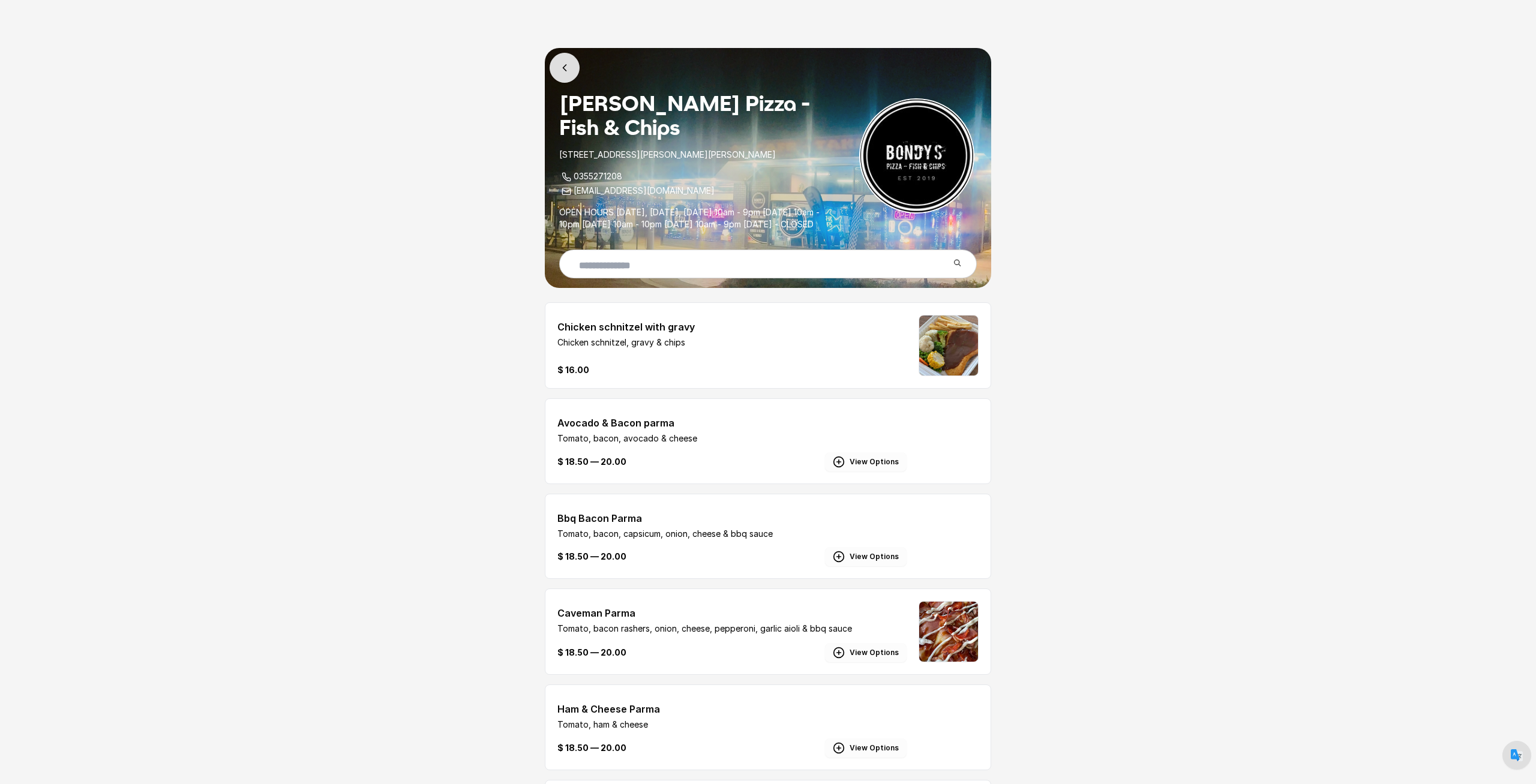
click at [568, 65] on icon at bounding box center [564, 67] width 12 height 12
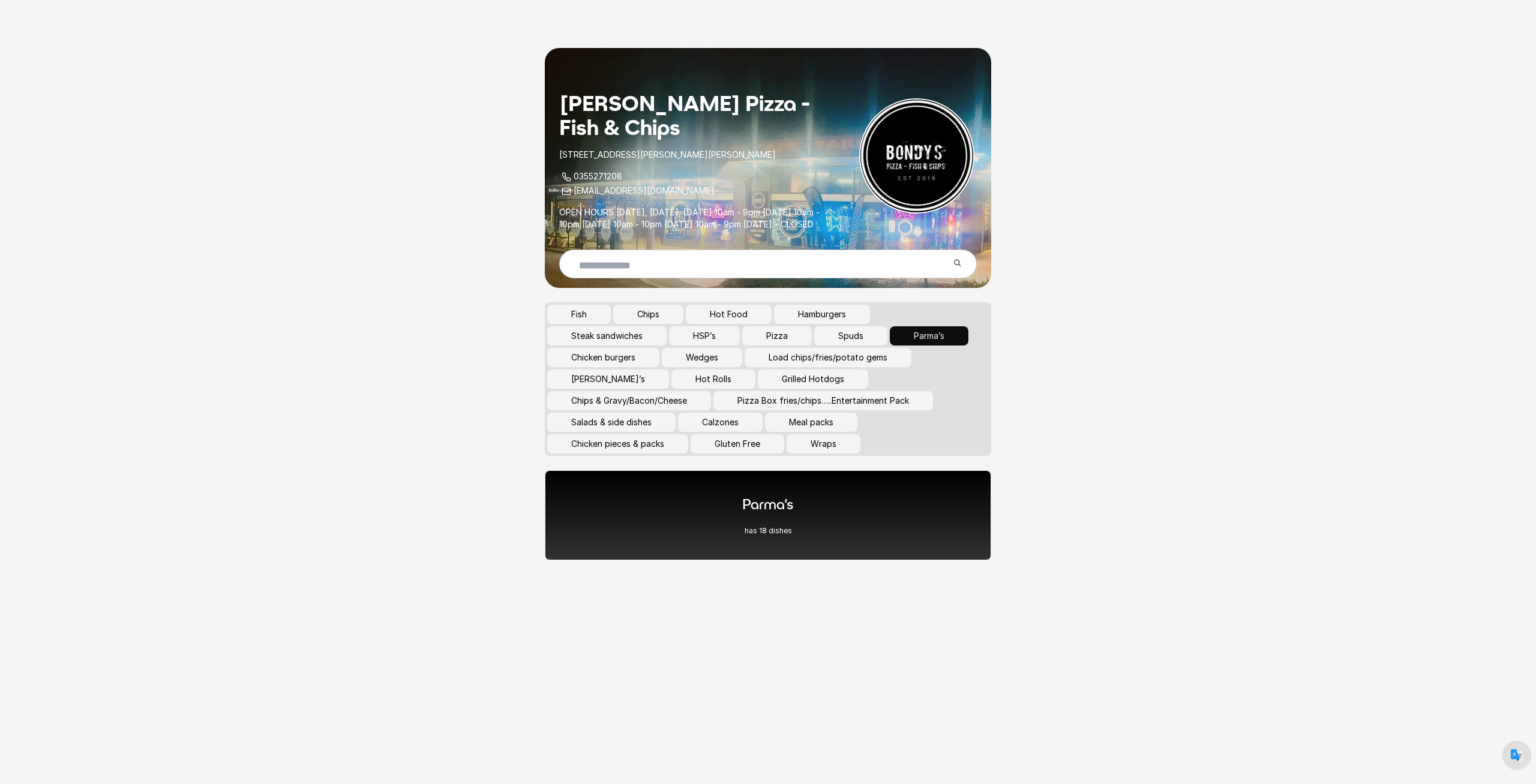
click at [851, 410] on button "Pizza Box fries/chips…..Entertainment Pack" at bounding box center [822, 400] width 219 height 20
click at [770, 514] on h1 "Pizza box fries/chips…. Pack" at bounding box center [768, 504] width 183 height 20
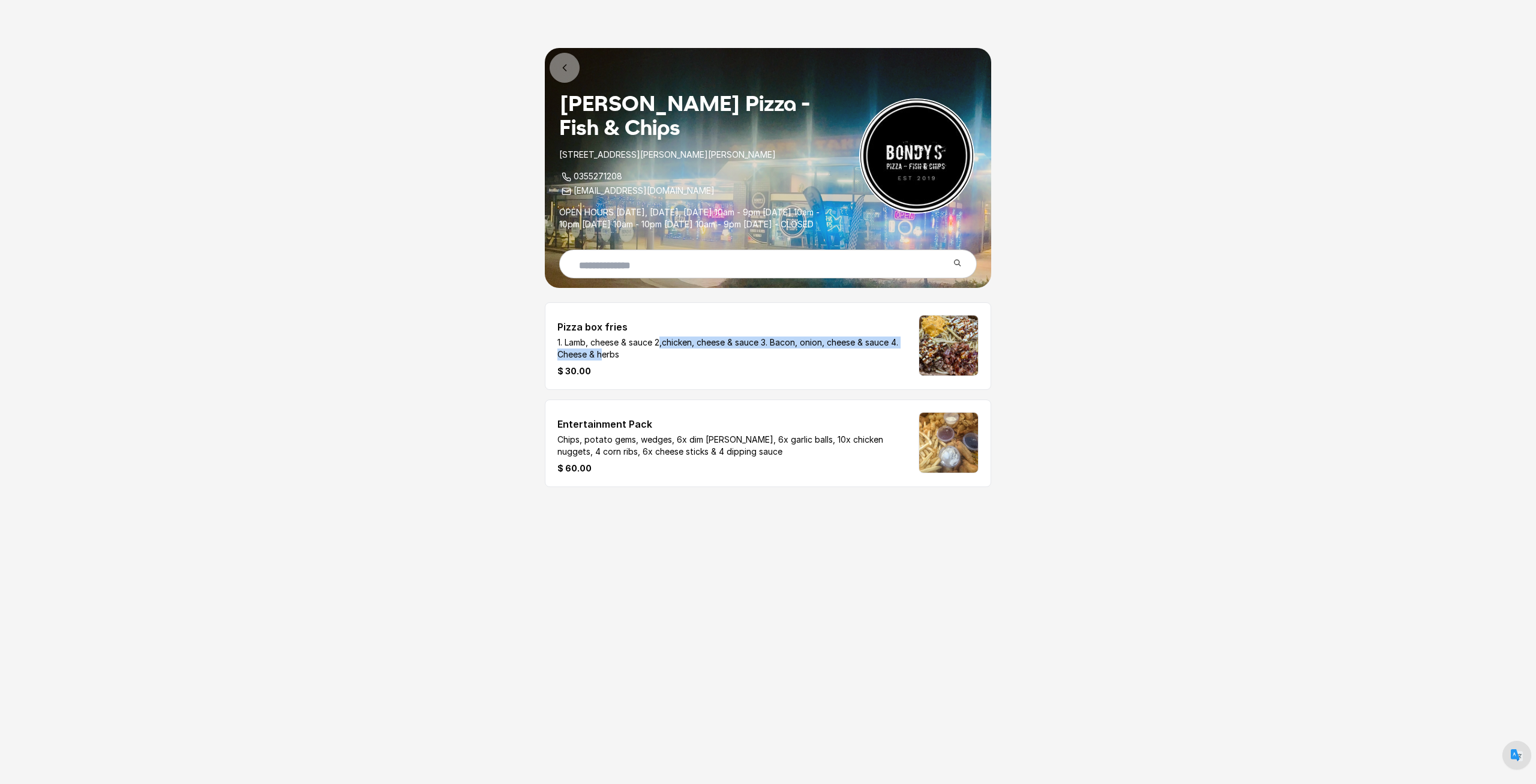
drag, startPoint x: 596, startPoint y: 360, endPoint x: 889, endPoint y: 359, distance: 293.0
click at [889, 359] on p "1. Lamb, cheese & sauce 2,chicken, cheese & sauce 3. Bacon, onion, cheese & sau…" at bounding box center [732, 348] width 349 height 24
click at [842, 378] on div "$ 30.00" at bounding box center [732, 371] width 349 height 12
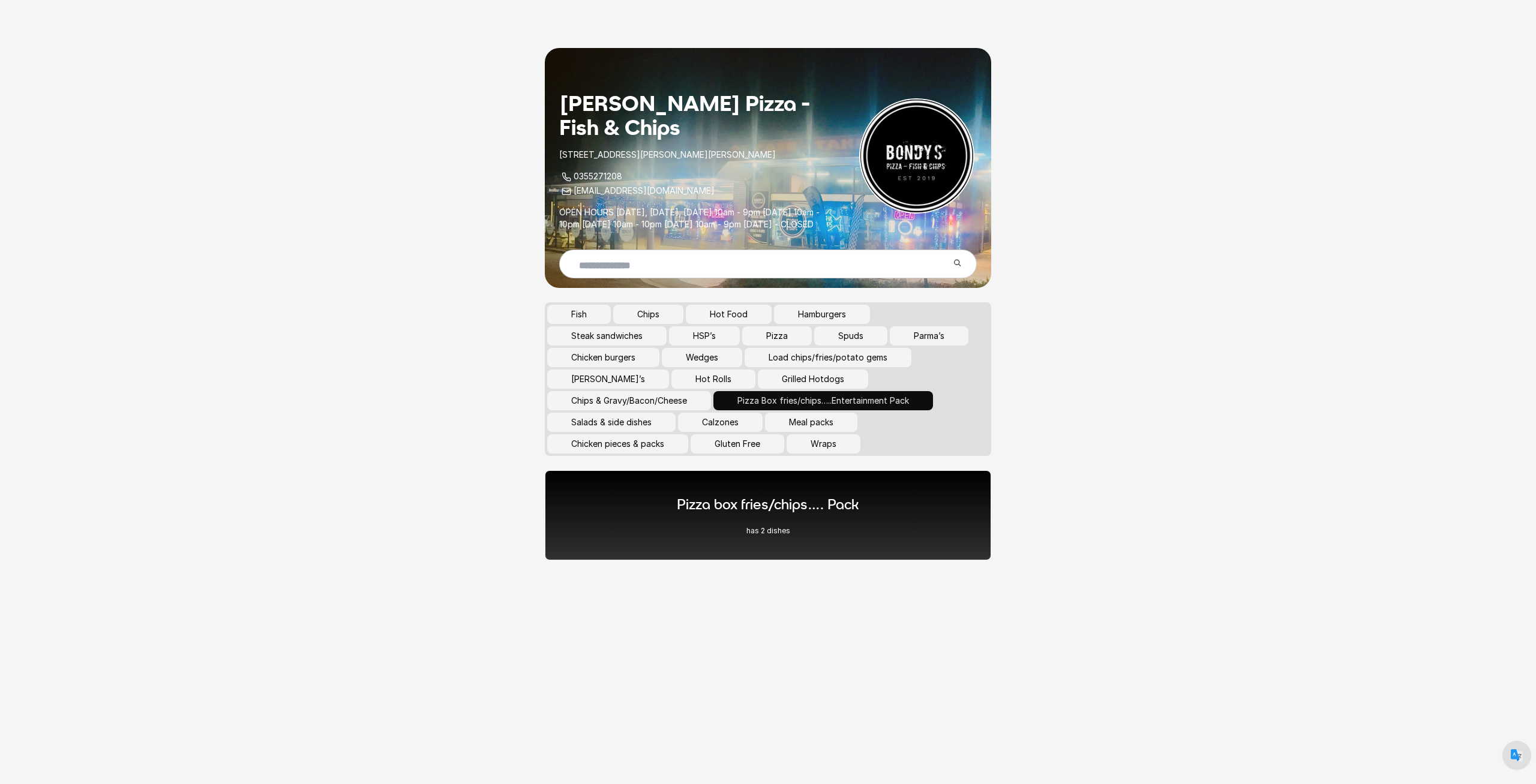
click at [696, 346] on button "HSP’s" at bounding box center [704, 335] width 71 height 20
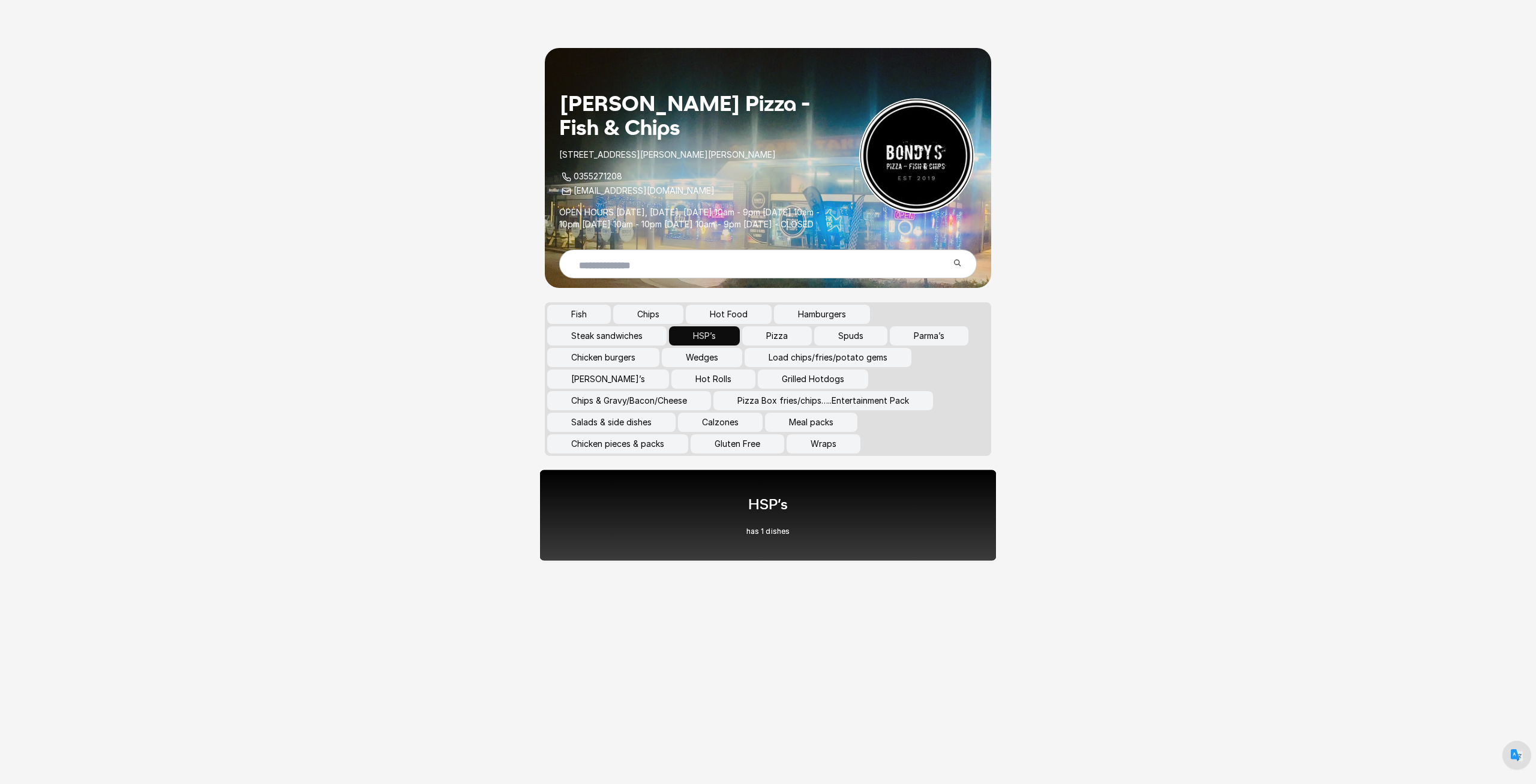
click at [716, 534] on div "HSP’s has 1 dishes" at bounding box center [768, 515] width 458 height 92
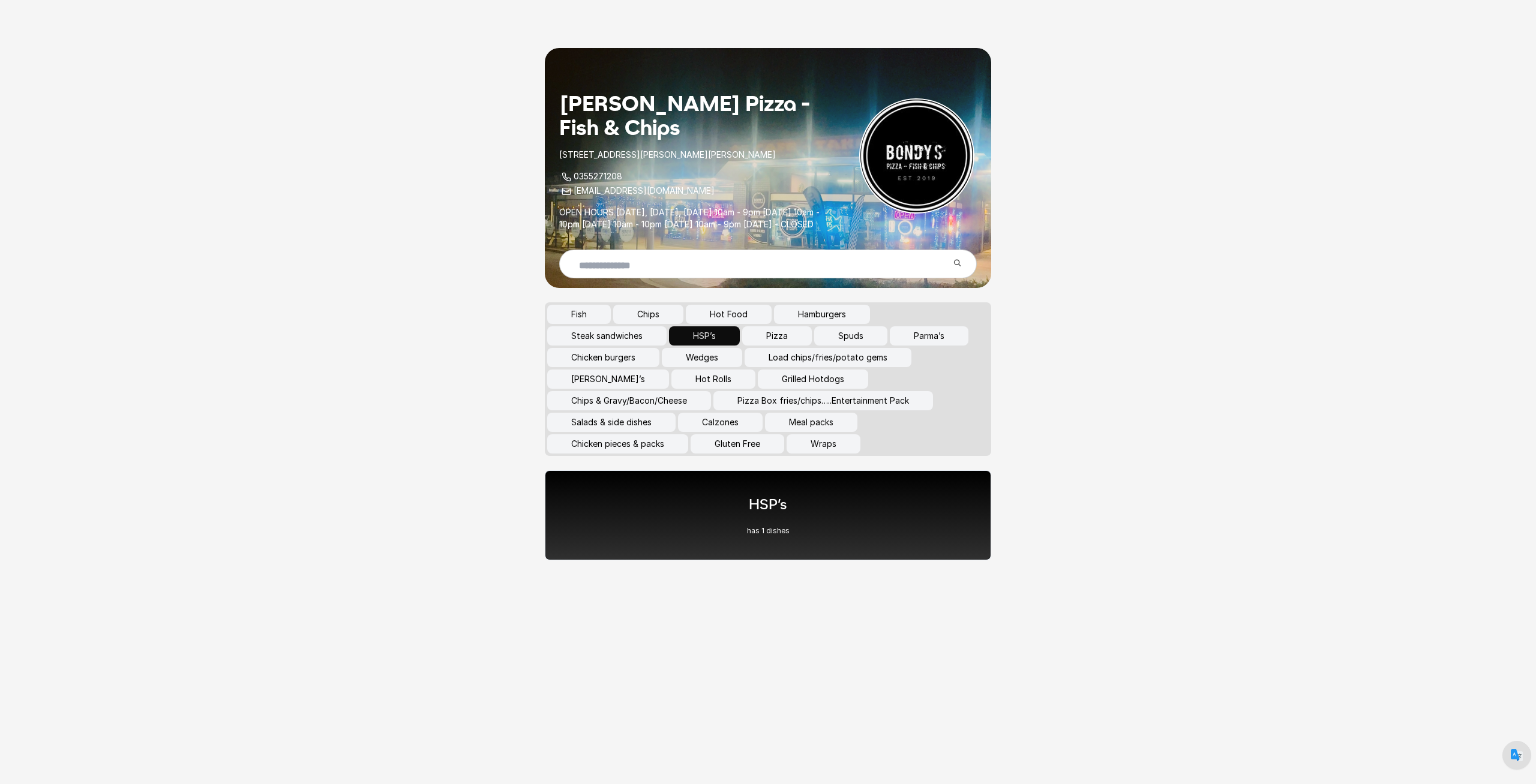
click at [612, 388] on button "[PERSON_NAME]’s" at bounding box center [608, 379] width 122 height 20
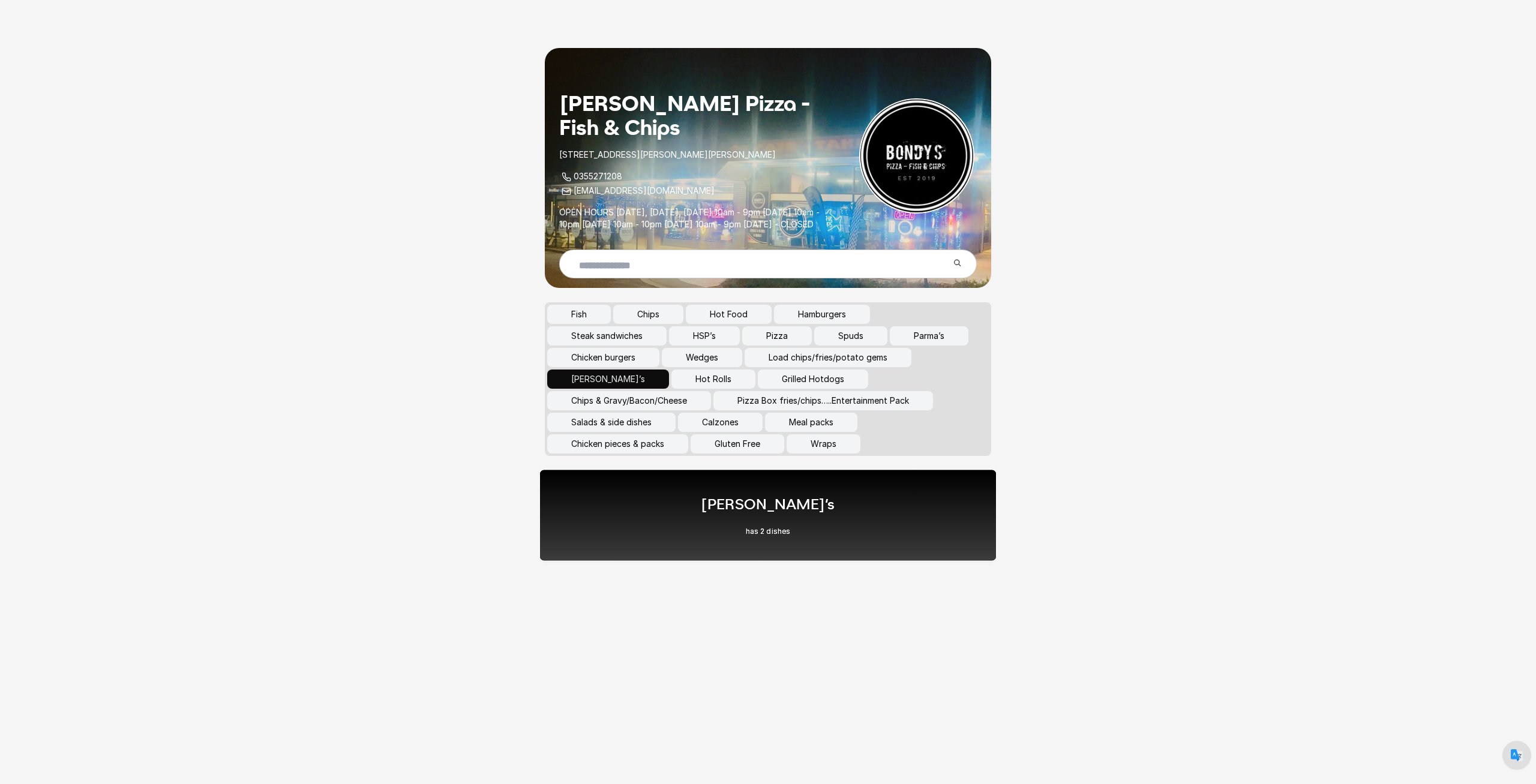
click at [707, 535] on div "[PERSON_NAME]’s has 2 dishes" at bounding box center [768, 515] width 458 height 92
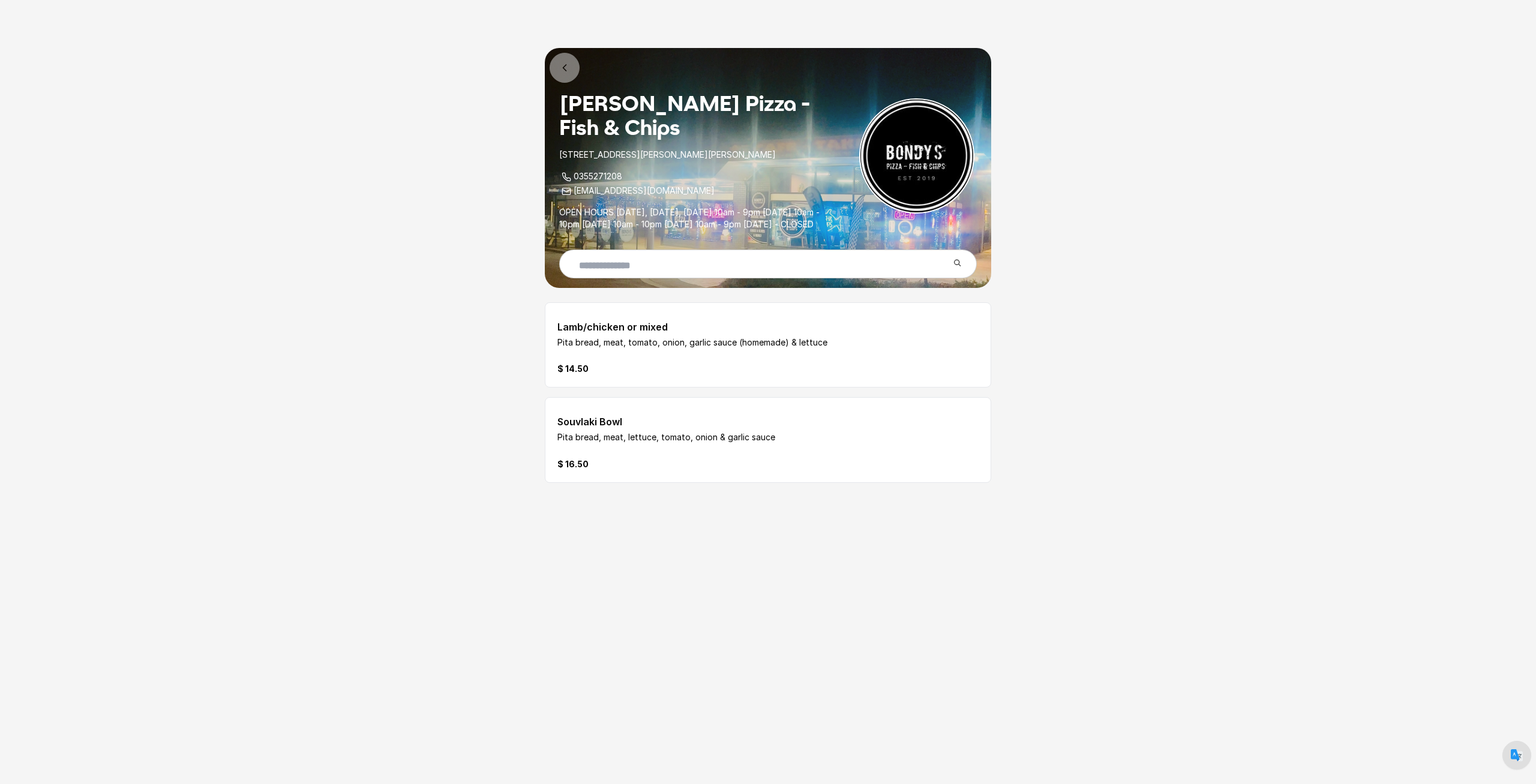
drag, startPoint x: 598, startPoint y: 346, endPoint x: 655, endPoint y: 367, distance: 60.7
click at [669, 369] on div "Lamb/chicken or mixed Pita bread, meat, tomato, onion, garlic sauce (homemade) …" at bounding box center [732, 345] width 349 height 60
drag, startPoint x: 587, startPoint y: 347, endPoint x: 660, endPoint y: 351, distance: 73.1
click at [660, 349] on div "Lamb/chicken or mixed Pita bread, meat, tomato, onion, garlic sauce (homemade) …" at bounding box center [732, 332] width 349 height 34
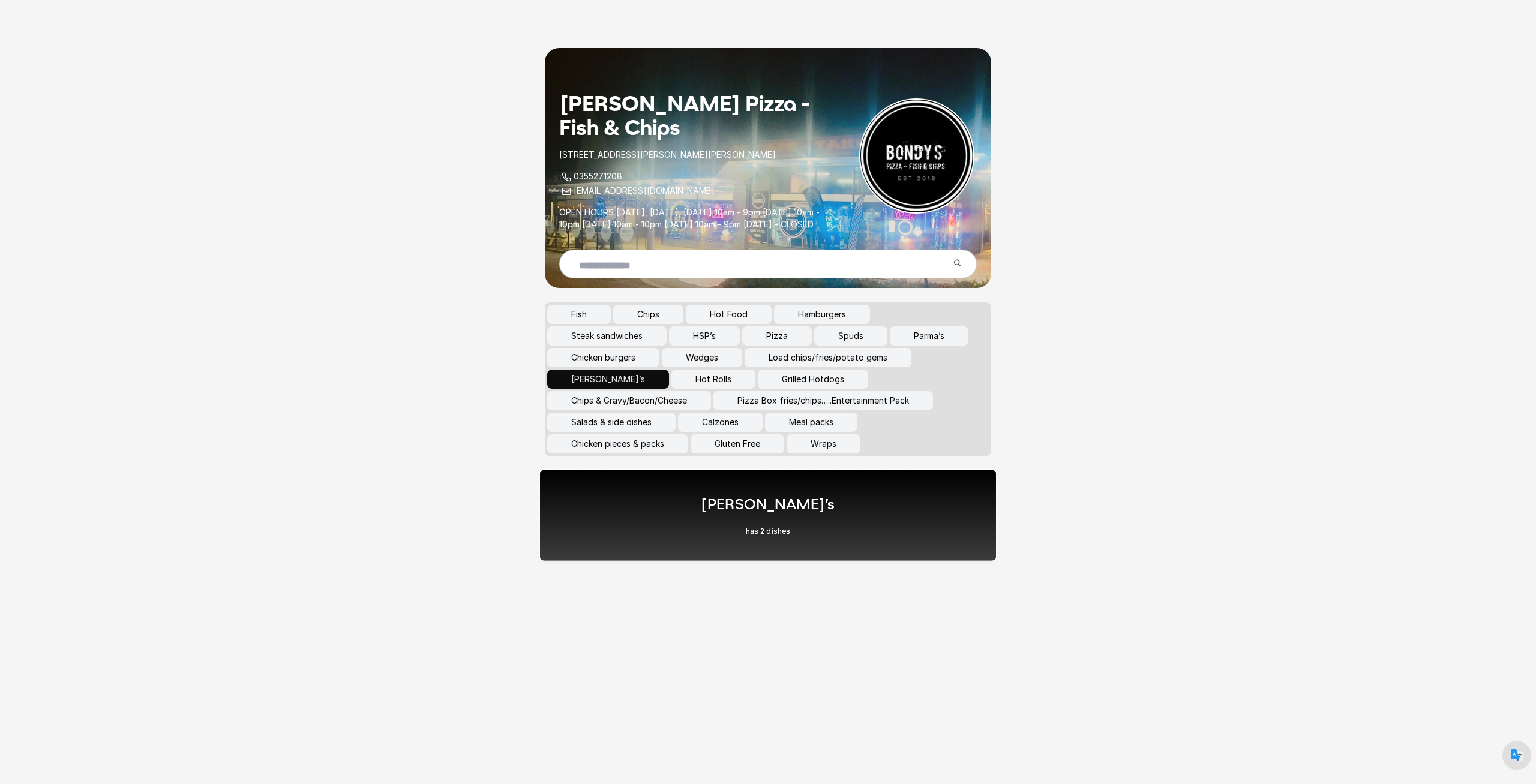
click at [761, 532] on div "[PERSON_NAME]’s has 2 dishes" at bounding box center [767, 516] width 133 height 42
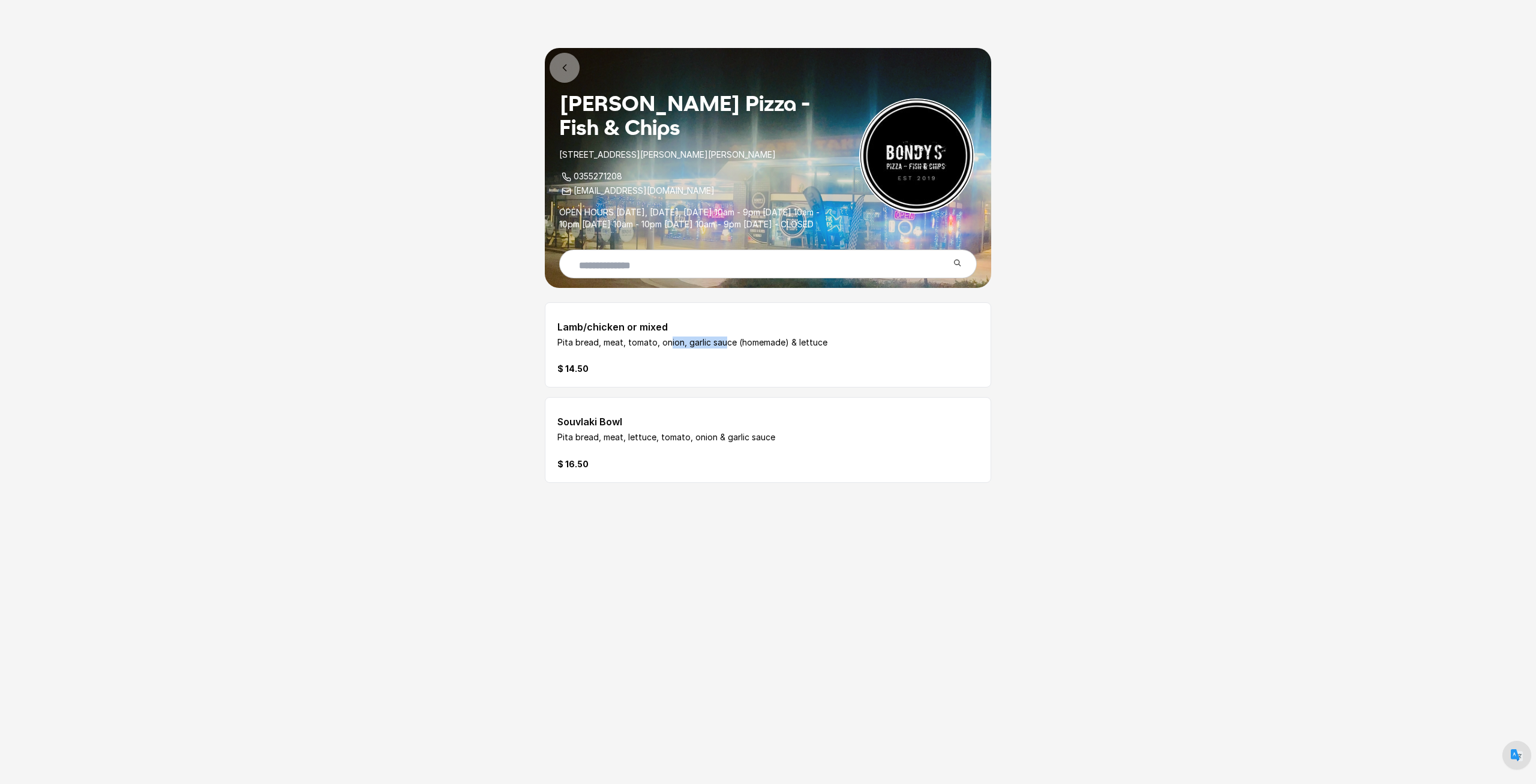
drag, startPoint x: 610, startPoint y: 356, endPoint x: 670, endPoint y: 360, distance: 60.1
click at [670, 349] on p "Pita bread, meat, tomato, onion, garlic sauce (homemade) & lettuce" at bounding box center [732, 342] width 349 height 12
